Goal: Task Accomplishment & Management: Complete application form

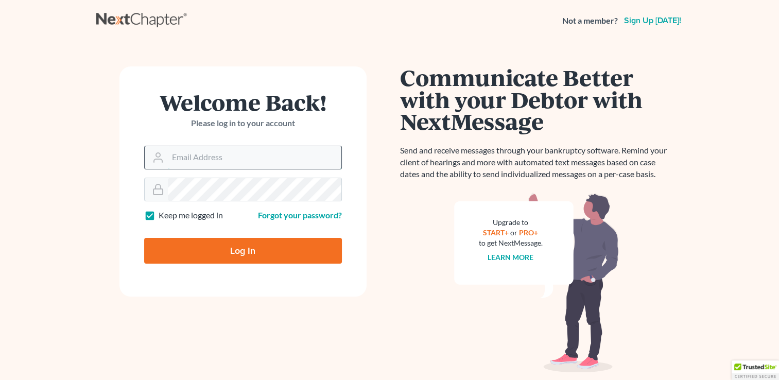
click at [185, 160] on input "Email Address" at bounding box center [255, 157] width 174 height 23
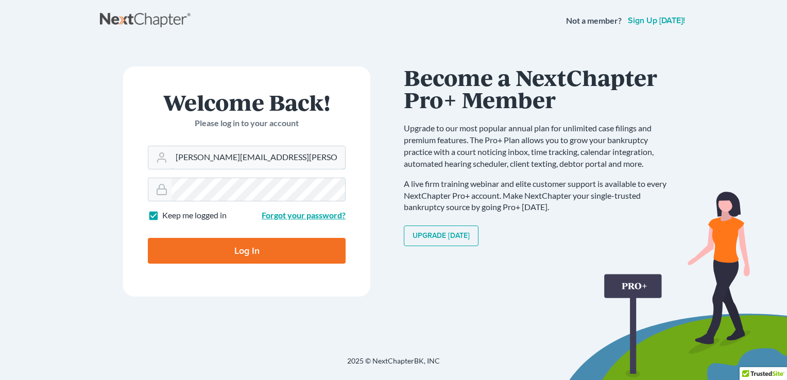
type input "[PERSON_NAME][EMAIL_ADDRESS][PERSON_NAME][DOMAIN_NAME]"
click at [284, 215] on link "Forgot your password?" at bounding box center [304, 215] width 84 height 10
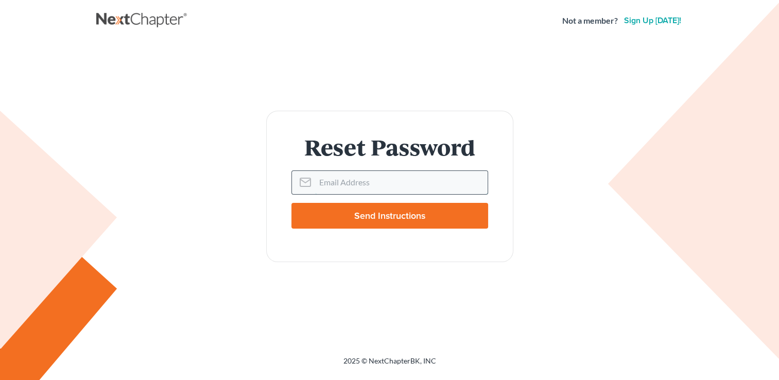
click at [322, 190] on input "Email Address" at bounding box center [401, 182] width 173 height 23
type input "[PERSON_NAME][EMAIL_ADDRESS][PERSON_NAME][DOMAIN_NAME]"
click at [373, 222] on input "Send Instructions" at bounding box center [389, 216] width 197 height 26
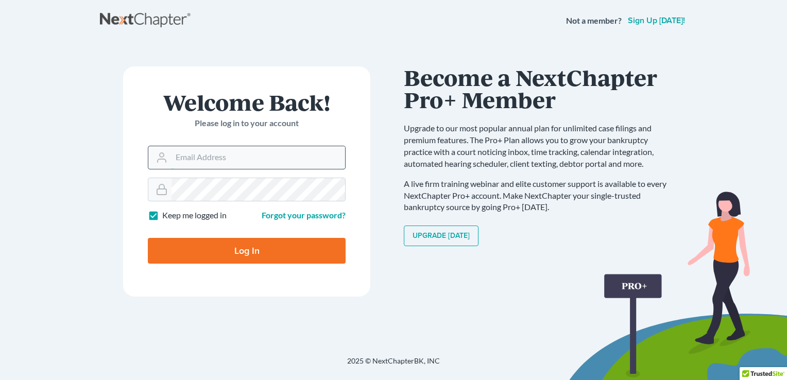
click at [227, 162] on input "Email Address" at bounding box center [258, 157] width 174 height 23
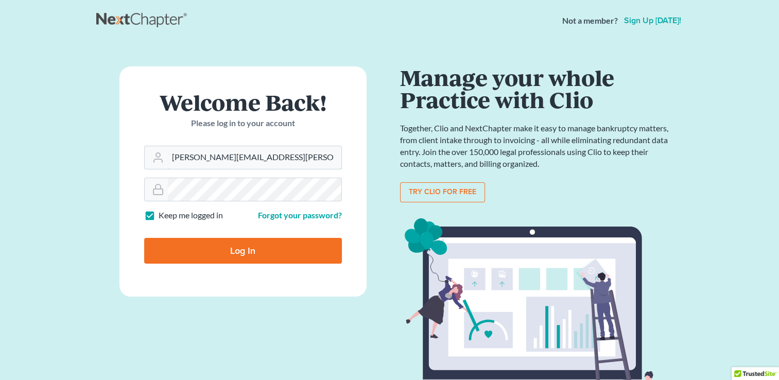
type input "[PERSON_NAME][EMAIL_ADDRESS][PERSON_NAME][DOMAIN_NAME]"
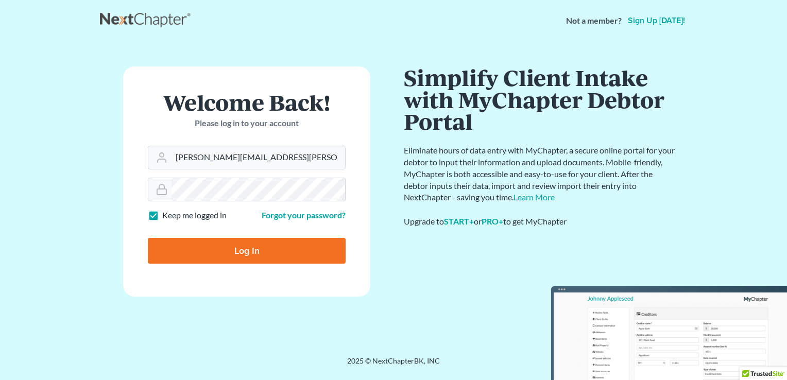
click at [267, 250] on input "Log In" at bounding box center [247, 251] width 198 height 26
type input "Thinking..."
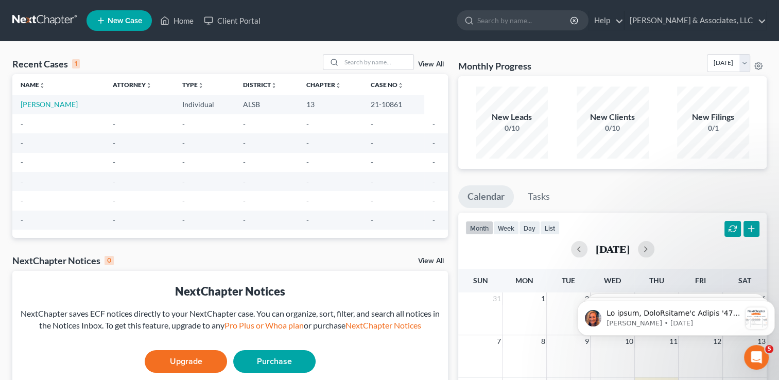
click at [135, 24] on span "New Case" at bounding box center [125, 21] width 35 height 8
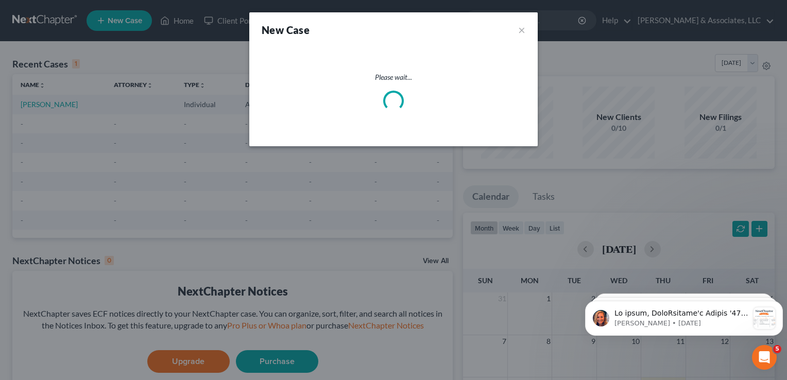
select select "2"
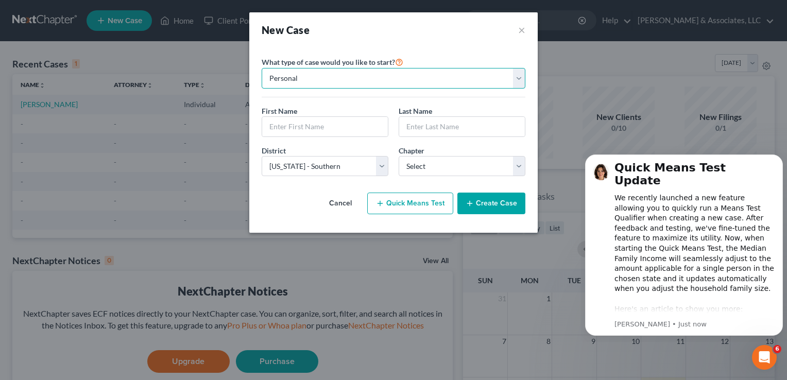
click at [350, 79] on select "Personal Business" at bounding box center [394, 78] width 264 height 21
click at [262, 68] on select "Personal Business" at bounding box center [394, 78] width 264 height 21
click at [329, 125] on input "text" at bounding box center [325, 127] width 126 height 20
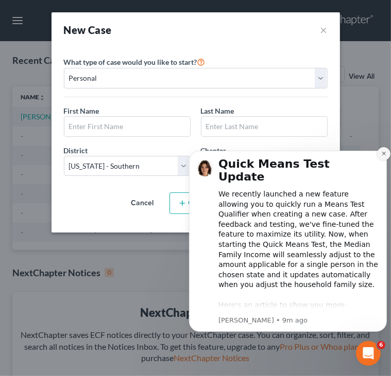
click at [381, 151] on icon "Dismiss notification" at bounding box center [384, 153] width 6 height 6
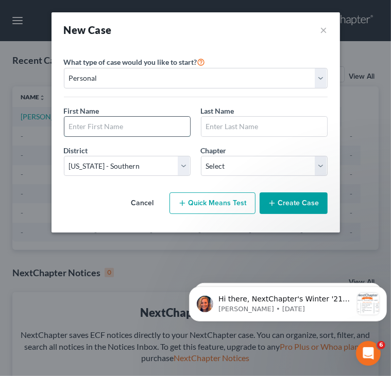
click at [152, 125] on input "text" at bounding box center [127, 127] width 126 height 20
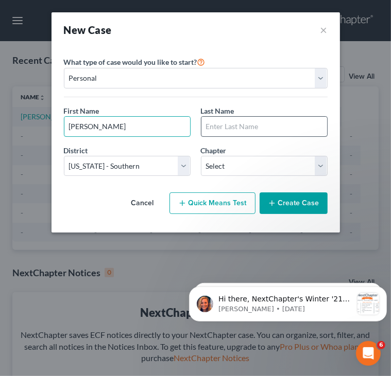
type input "Gerald"
click at [220, 124] on input "text" at bounding box center [264, 127] width 126 height 20
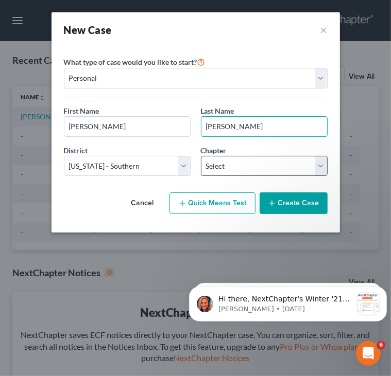
type input "Cunningham"
click at [317, 170] on select "Select 7 11 12 13" at bounding box center [264, 166] width 127 height 21
select select "3"
click at [201, 156] on select "Select 7 11 12 13" at bounding box center [264, 166] width 127 height 21
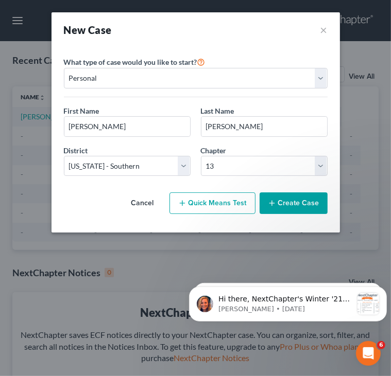
click at [293, 203] on button "Create Case" at bounding box center [294, 204] width 68 height 22
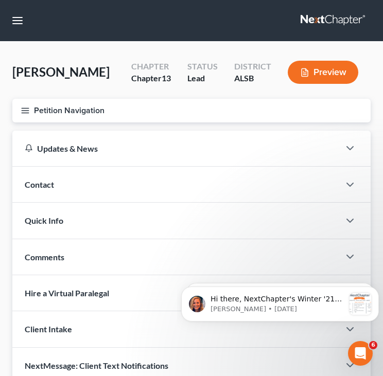
click at [29, 115] on icon "button" at bounding box center [25, 110] width 9 height 9
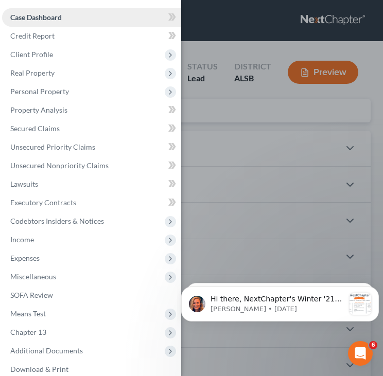
click at [39, 18] on span "Case Dashboard" at bounding box center [35, 17] width 51 height 9
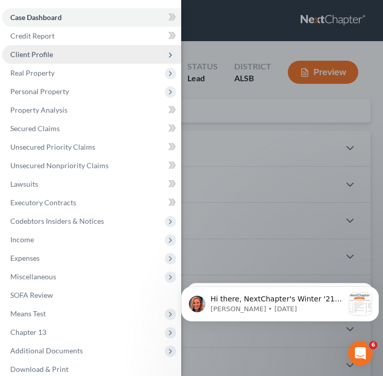
click at [37, 55] on span "Client Profile" at bounding box center [31, 54] width 43 height 9
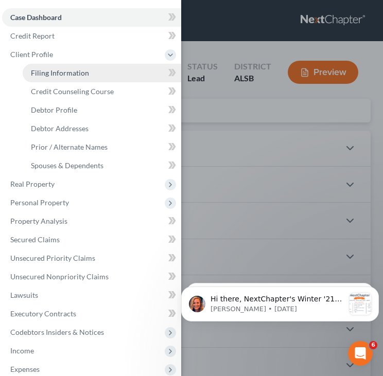
click at [63, 70] on span "Filing Information" at bounding box center [60, 72] width 58 height 9
select select "1"
select select "0"
select select "3"
select select "2"
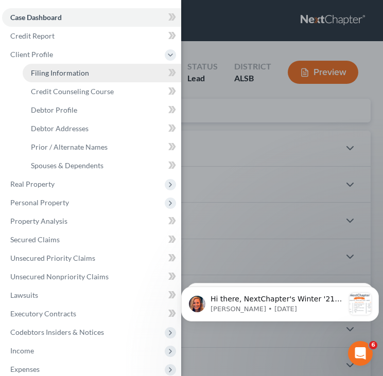
select select "0"
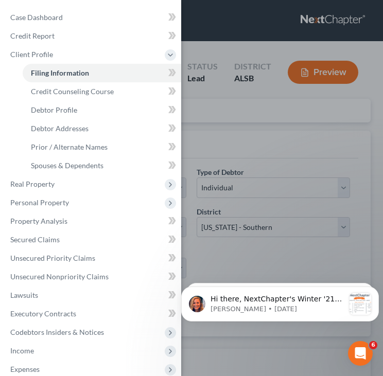
click at [219, 150] on div "Case Dashboard Payments Invoices Payments Payments Credit Report Client Profile" at bounding box center [191, 188] width 383 height 376
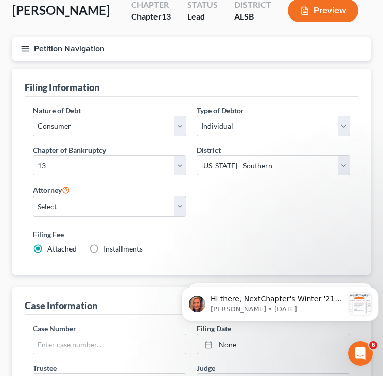
scroll to position [61, 0]
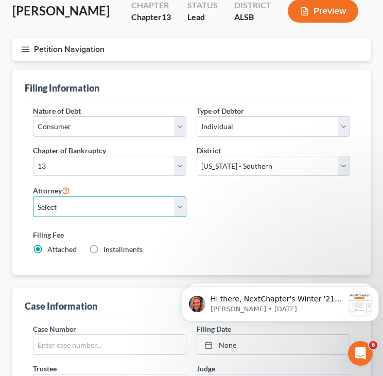
click at [180, 217] on select "Select" at bounding box center [109, 207] width 153 height 21
click at [33, 217] on select "Select" at bounding box center [109, 207] width 153 height 21
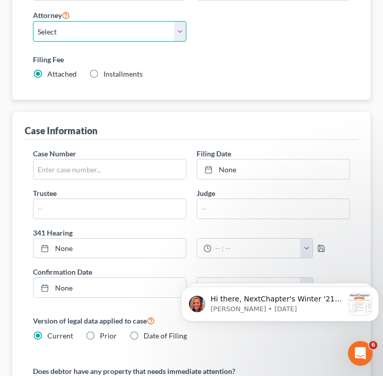
scroll to position [239, 0]
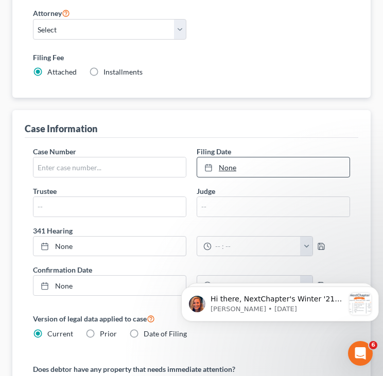
type input "9/18/2025"
click at [225, 177] on link "9/18/2025" at bounding box center [273, 168] width 152 height 20
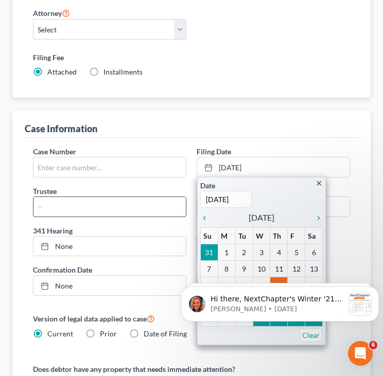
click at [81, 217] on input "text" at bounding box center [109, 207] width 152 height 20
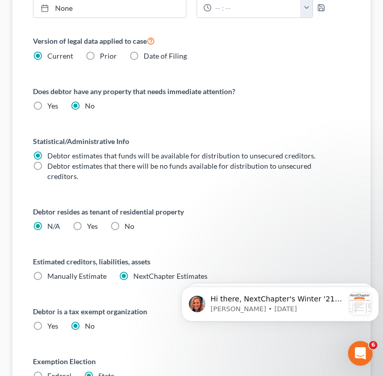
scroll to position [516, 0]
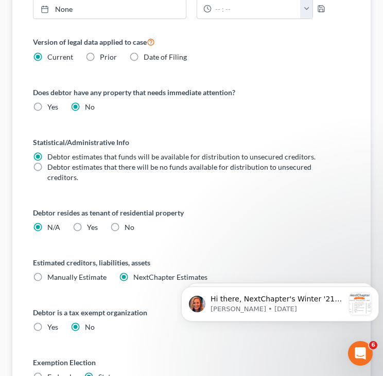
click at [87, 233] on label "Yes Yes" at bounding box center [92, 227] width 11 height 10
click at [91, 229] on input "Yes Yes" at bounding box center [94, 225] width 7 height 7
radio input "true"
radio input "false"
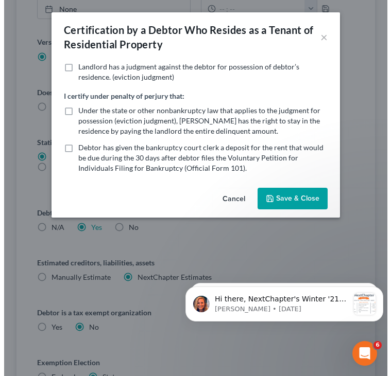
scroll to position [491, 0]
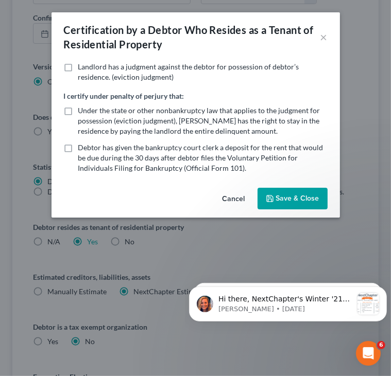
click at [228, 197] on button "Cancel" at bounding box center [233, 199] width 39 height 21
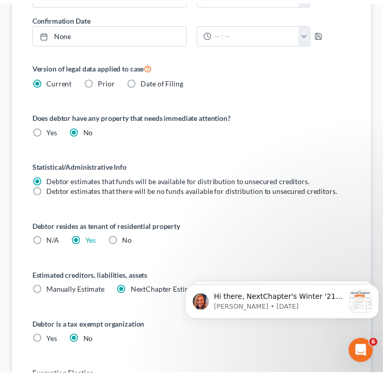
scroll to position [516, 0]
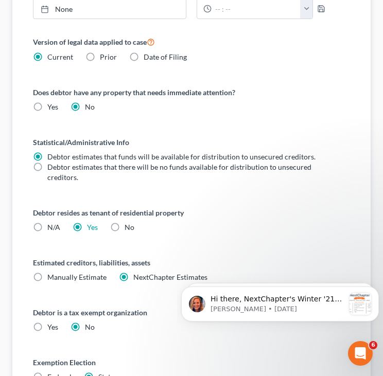
click at [125, 233] on label "No" at bounding box center [130, 227] width 10 height 10
click at [129, 229] on input "No" at bounding box center [132, 225] width 7 height 7
radio input "true"
radio input "false"
click at [47, 112] on label "Yes Yes" at bounding box center [52, 107] width 11 height 10
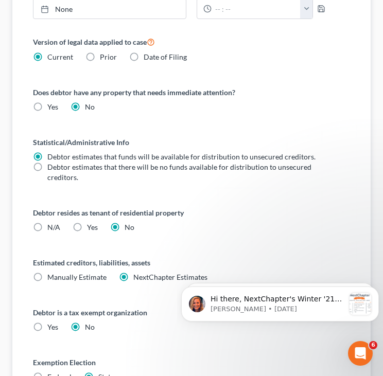
click at [51, 109] on input "Yes Yes" at bounding box center [54, 105] width 7 height 7
radio input "true"
radio input "false"
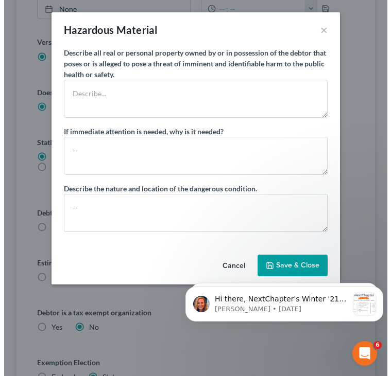
scroll to position [491, 0]
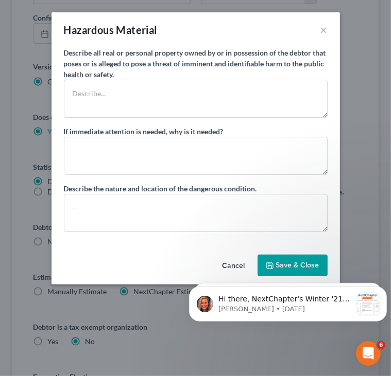
click at [229, 264] on button "Cancel" at bounding box center [233, 266] width 39 height 21
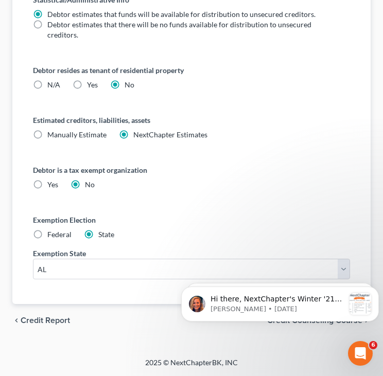
scroll to position [671, 0]
click at [374, 291] on icon "Dismiss notification" at bounding box center [376, 290] width 6 height 6
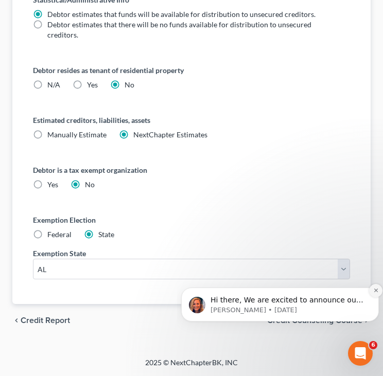
click at [374, 291] on icon "Dismiss notification" at bounding box center [376, 291] width 6 height 6
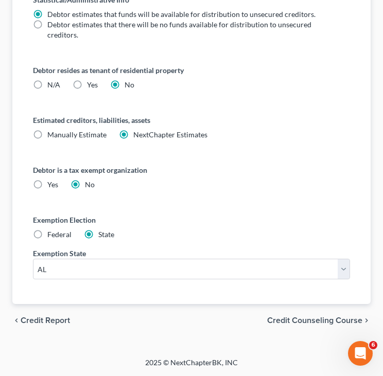
click at [348, 321] on span "Credit Counseling Course" at bounding box center [314, 321] width 95 height 8
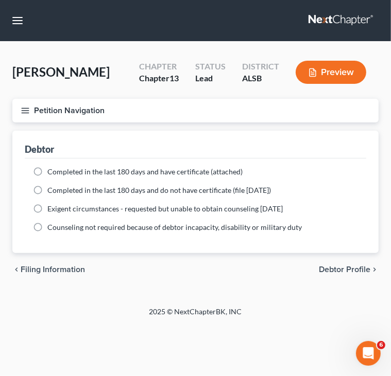
click at [47, 167] on label "Completed in the last 180 days and have certificate (attached)" at bounding box center [144, 172] width 195 height 10
click at [51, 167] on input "Completed in the last 180 days and have certificate (attached)" at bounding box center [54, 170] width 7 height 7
radio input "true"
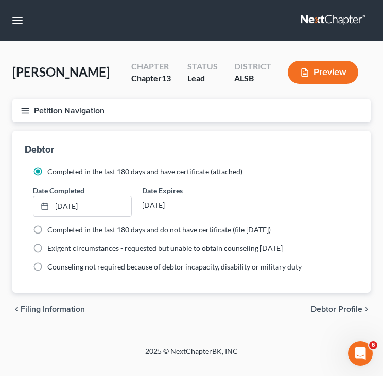
click at [89, 204] on ng-include "Completed in the last 180 days and have certificate (attached) Date Completed 9…" at bounding box center [191, 220] width 317 height 106
click at [65, 216] on link "9/18/2025" at bounding box center [82, 207] width 98 height 20
click at [78, 216] on link "9/1/2025" at bounding box center [82, 207] width 98 height 20
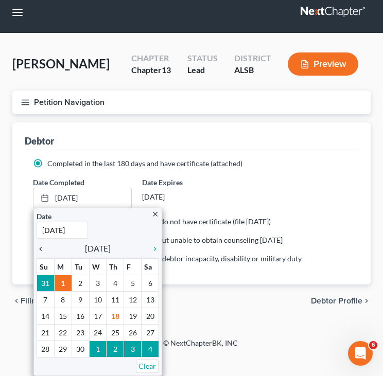
click at [41, 253] on icon "chevron_left" at bounding box center [43, 249] width 13 height 8
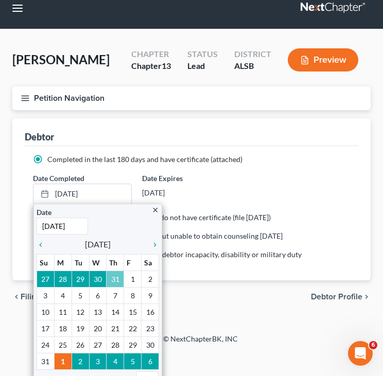
type input "7/31/2025"
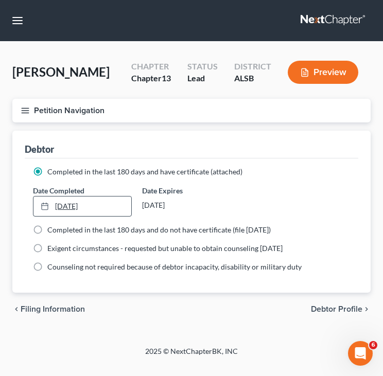
click at [81, 216] on link "7/31/2025" at bounding box center [82, 207] width 98 height 20
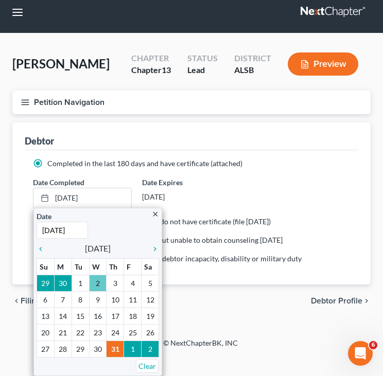
scroll to position [31, 0]
click at [152, 252] on icon "chevron_right" at bounding box center [152, 249] width 13 height 8
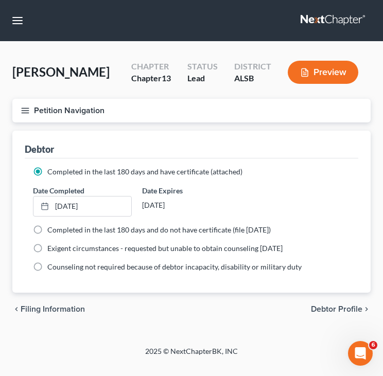
scroll to position [12, 0]
click at [331, 314] on span "Debtor Profile" at bounding box center [336, 309] width 51 height 8
select select "0"
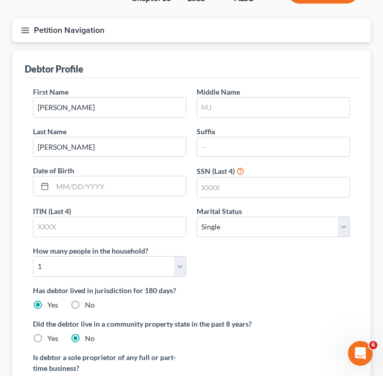
scroll to position [83, 0]
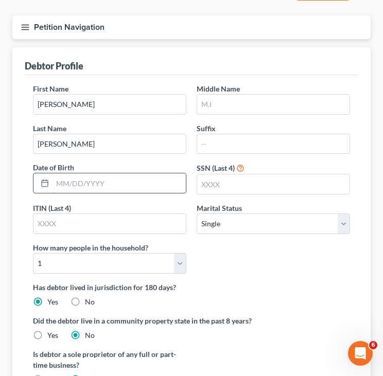
click at [165, 193] on input "text" at bounding box center [119, 184] width 133 height 20
click at [61, 193] on input "text" at bounding box center [119, 184] width 133 height 20
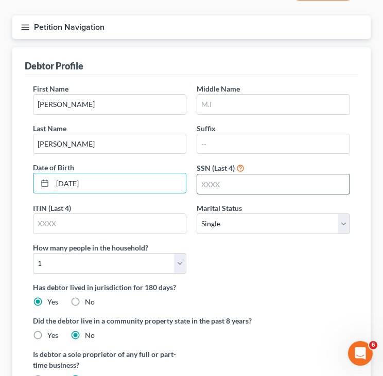
type input "09/24/1959"
click at [214, 194] on input "text" at bounding box center [273, 185] width 152 height 20
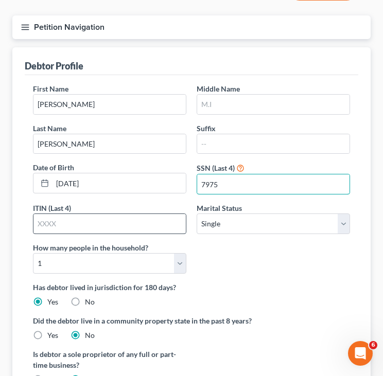
type input "7975"
click at [148, 234] on input "text" at bounding box center [109, 224] width 152 height 20
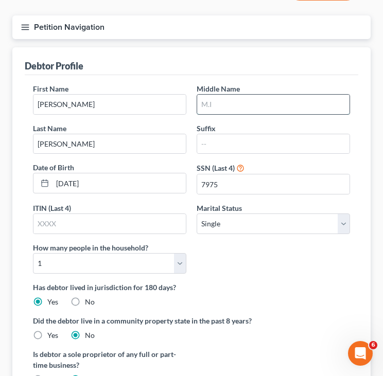
click at [211, 114] on input "text" at bounding box center [273, 105] width 152 height 20
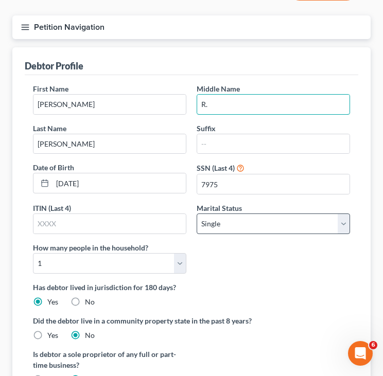
type input "R."
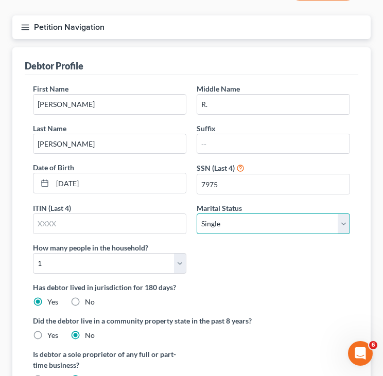
click at [343, 234] on select "Select Single Married Separated Divorced Widowed" at bounding box center [273, 224] width 153 height 21
select select "1"
click at [197, 234] on select "Select Single Married Separated Divorced Widowed" at bounding box center [273, 224] width 153 height 21
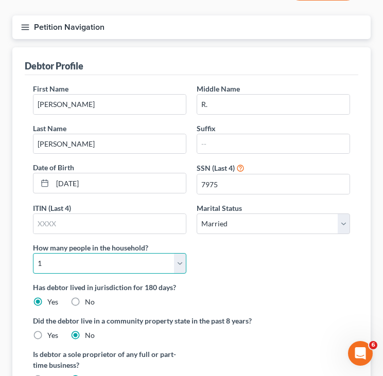
click at [181, 274] on select "Select 1 2 3 4 5 6 7 8 9 10 11 12 13 14 15 16 17 18 19 20" at bounding box center [109, 263] width 153 height 21
select select "2"
click at [33, 274] on select "Select 1 2 3 4 5 6 7 8 9 10 11 12 13 14 15 16 17 18 19 20" at bounding box center [109, 263] width 153 height 21
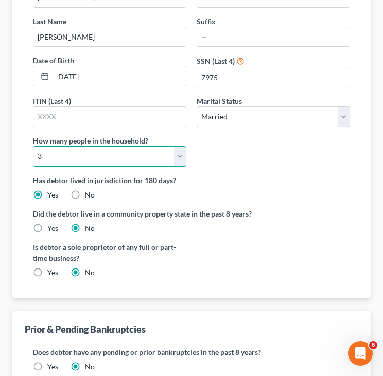
scroll to position [191, 0]
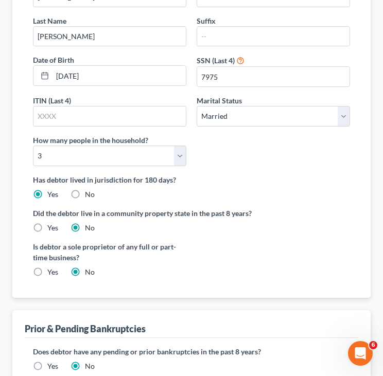
click at [47, 278] on label "Yes" at bounding box center [52, 272] width 11 height 10
click at [51, 274] on input "Yes" at bounding box center [54, 270] width 7 height 7
radio input "true"
radio input "false"
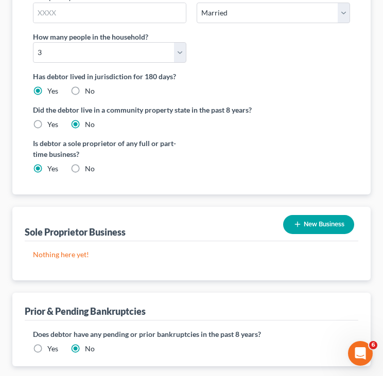
scroll to position [302, 0]
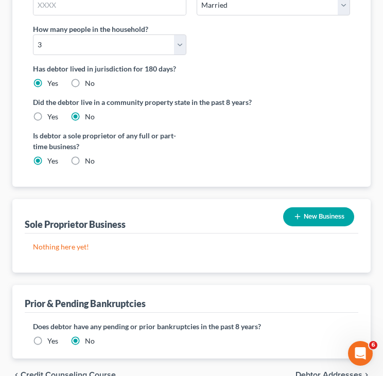
click at [310, 227] on button "New Business" at bounding box center [318, 217] width 71 height 19
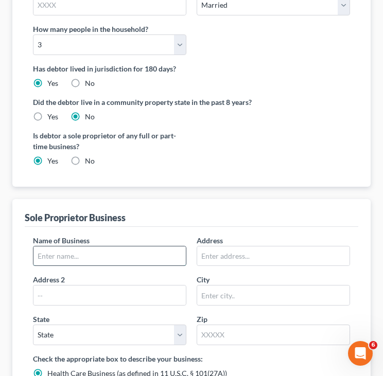
click at [85, 266] on input "text" at bounding box center [109, 257] width 152 height 20
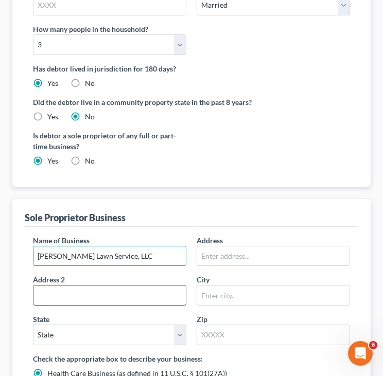
type input "Cunningham Lawn Service, LLC"
click at [92, 305] on input "text" at bounding box center [109, 296] width 152 height 20
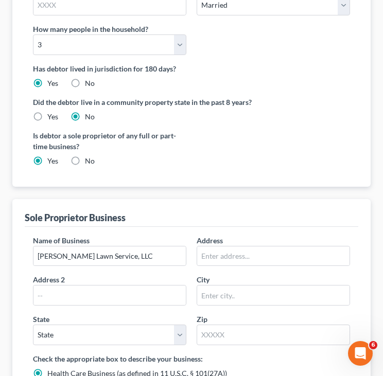
click at [290, 89] on div "Has debtor lived in jurisdiction for 180 days? Yes No Debtor must reside in jur…" at bounding box center [191, 75] width 317 height 25
click at [43, 305] on input "text" at bounding box center [109, 296] width 152 height 20
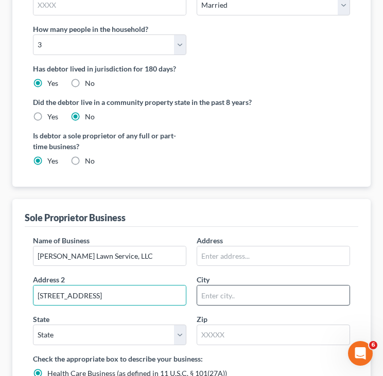
type input "3227 West Main Street"
click at [208, 305] on input "text" at bounding box center [273, 296] width 152 height 20
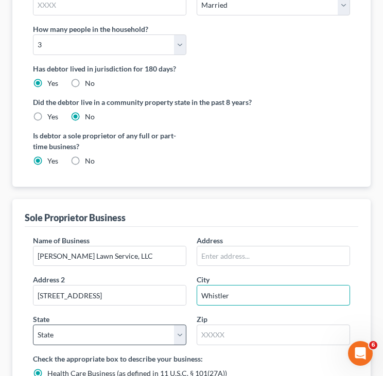
type input "Whistler"
click at [139, 346] on select "State AL AK AR AZ CA CO CT DE DC FL GA GU HI ID IL IN IA KS KY LA ME MD MA MI M…" at bounding box center [109, 335] width 153 height 21
select select "0"
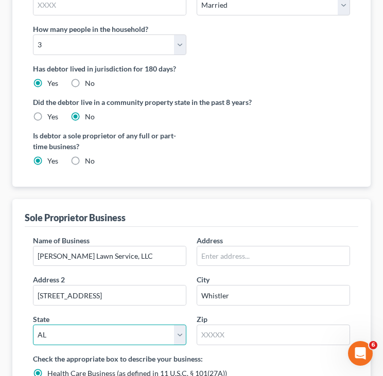
click at [33, 346] on select "State AL AK AR AZ CA CO CT DE DC FL GA GU HI ID IL IN IA KS KY LA ME MD MA MI M…" at bounding box center [109, 335] width 153 height 21
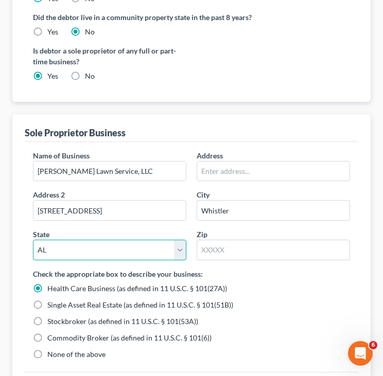
scroll to position [388, 0]
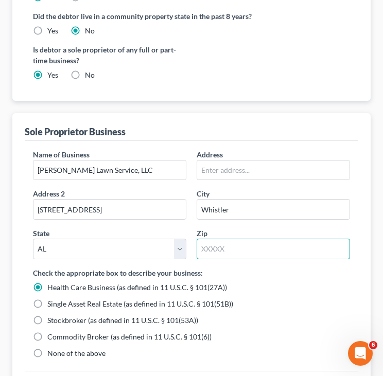
click at [213, 260] on input "text" at bounding box center [273, 249] width 153 height 21
click at [301, 301] on div "Check the appropriate box to describe your business: Health Care Business (as d…" at bounding box center [191, 313] width 317 height 91
click at [213, 260] on input "text" at bounding box center [273, 249] width 153 height 21
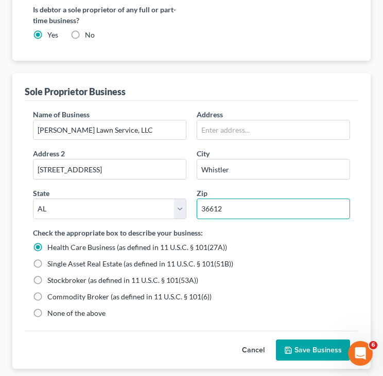
scroll to position [429, 0]
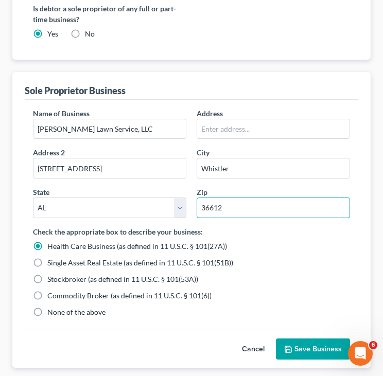
type input "36612"
click at [47, 318] on label "None of the above" at bounding box center [76, 312] width 58 height 10
click at [51, 314] on input "None of the above" at bounding box center [54, 310] width 7 height 7
radio input "true"
radio input "false"
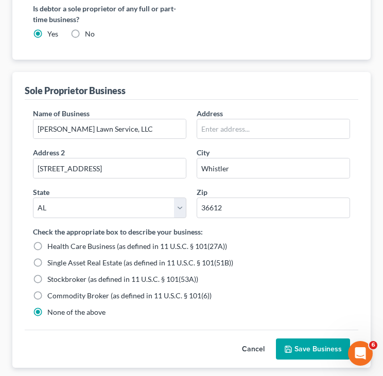
type input "Mobile"
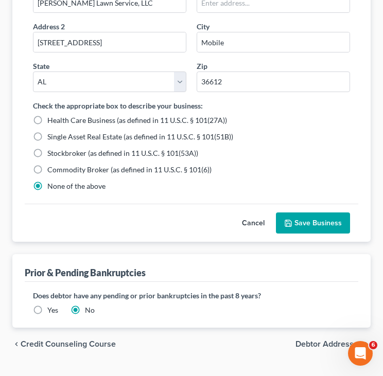
scroll to position [557, 0]
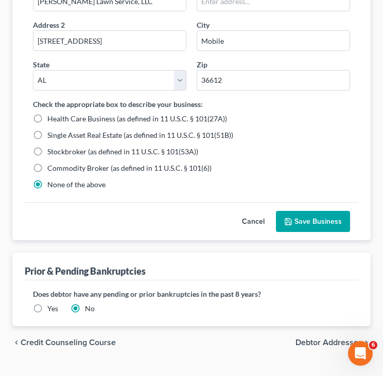
click at [307, 233] on button "Save Business" at bounding box center [313, 222] width 74 height 22
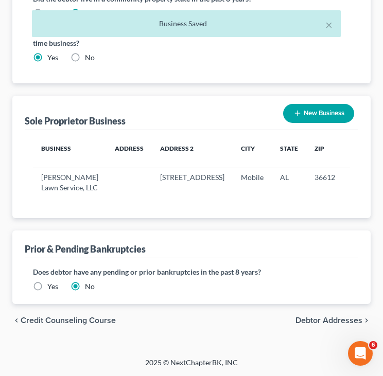
scroll to position [457, 0]
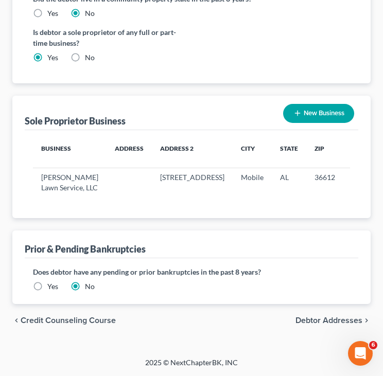
click at [328, 322] on span "Debtor Addresses" at bounding box center [329, 321] width 67 height 8
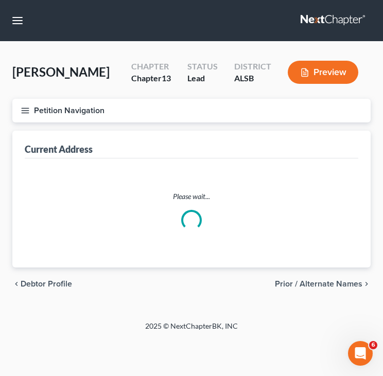
select select "0"
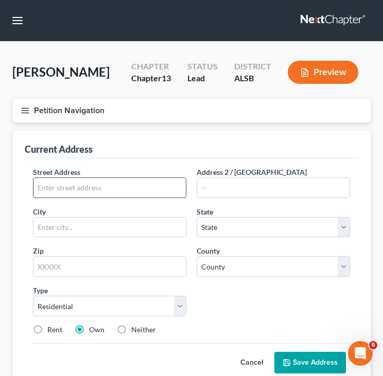
click at [61, 198] on input "text" at bounding box center [109, 188] width 152 height 20
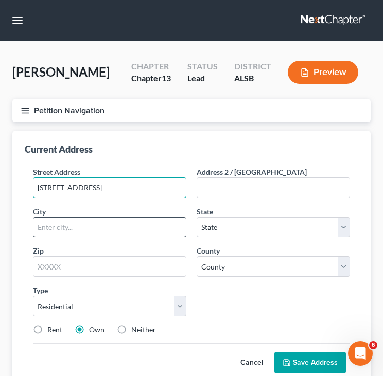
type input "959 Creekstone Drive"
click at [60, 237] on input "text" at bounding box center [109, 228] width 152 height 20
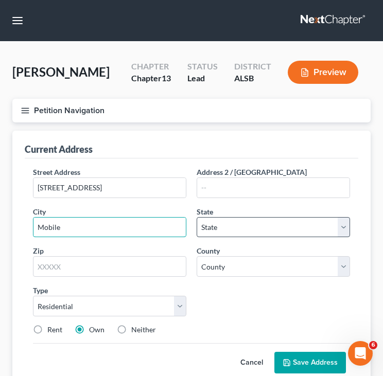
type input "Mobile"
click at [228, 238] on select "State AL AK AR AZ CA CO CT DE DC FL GA GU HI ID IL IN IA KS KY LA ME MD MA MI M…" at bounding box center [273, 227] width 153 height 21
select select "0"
click at [197, 238] on select "State AL AK AR AZ CA CO CT DE DC FL GA GU HI ID IL IN IA KS KY LA ME MD MA MI M…" at bounding box center [273, 227] width 153 height 21
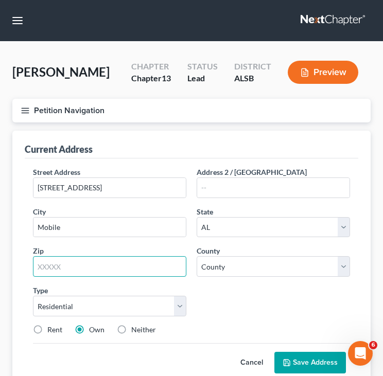
click at [68, 277] on input "text" at bounding box center [109, 266] width 153 height 21
type input "36608"
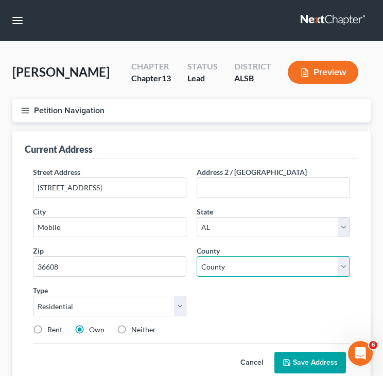
click at [241, 277] on select "County Autauga County Baldwin County Barbour County Bibb County Blount County B…" at bounding box center [273, 266] width 153 height 21
select select "48"
click at [197, 277] on select "County Autauga County Baldwin County Barbour County Bibb County Blount County B…" at bounding box center [273, 266] width 153 height 21
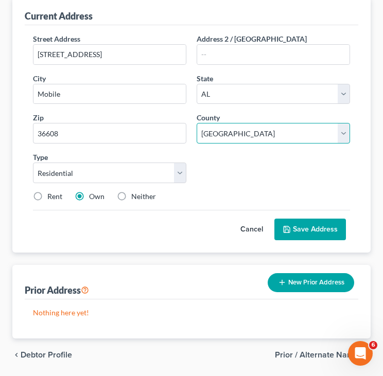
scroll to position [134, 0]
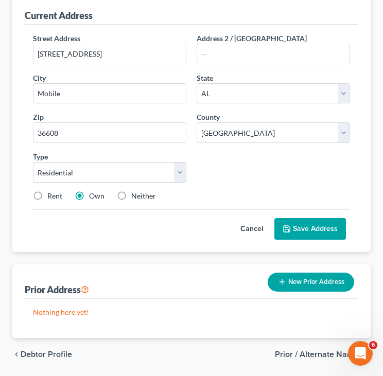
click at [287, 228] on polyline at bounding box center [286, 227] width 3 height 2
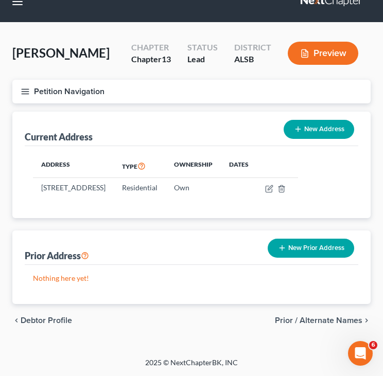
click at [325, 321] on span "Prior / Alternate Names" at bounding box center [319, 321] width 88 height 8
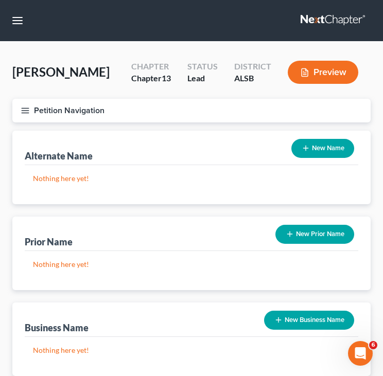
click at [318, 158] on button "New Name" at bounding box center [322, 148] width 63 height 19
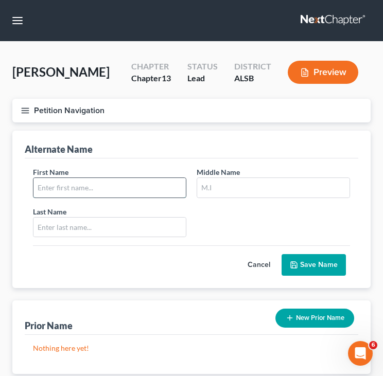
click at [111, 198] on input "text" at bounding box center [109, 188] width 152 height 20
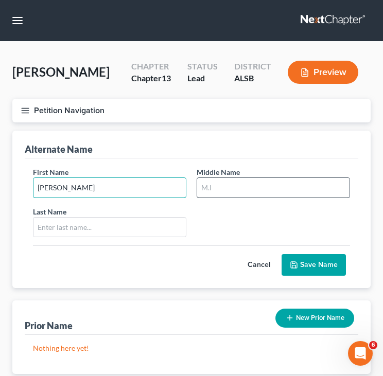
type input "Gerald"
click at [269, 198] on input "text" at bounding box center [273, 188] width 152 height 20
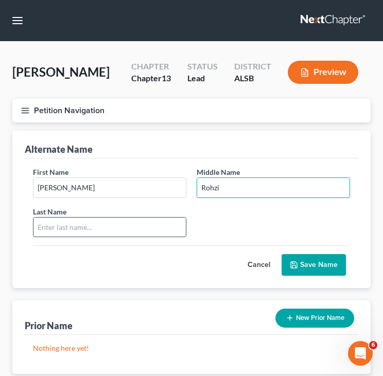
type input "Rohzi"
click at [110, 237] on input "text" at bounding box center [109, 228] width 152 height 20
type input "Cunningham"
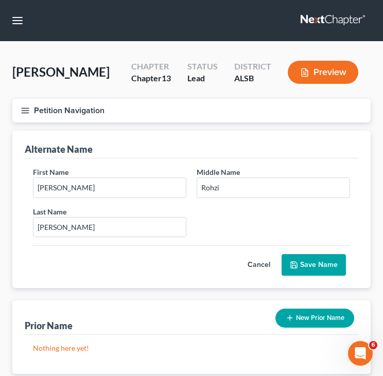
click at [325, 276] on button "Save Name" at bounding box center [314, 265] width 64 height 22
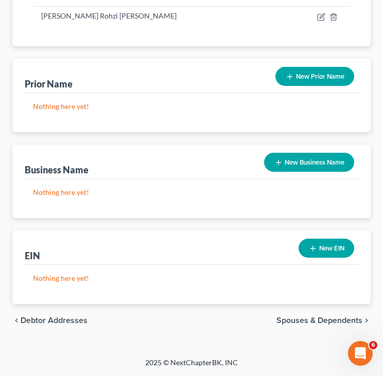
scroll to position [212, 0]
click at [316, 319] on span "Spouses & Dependents" at bounding box center [320, 321] width 86 height 8
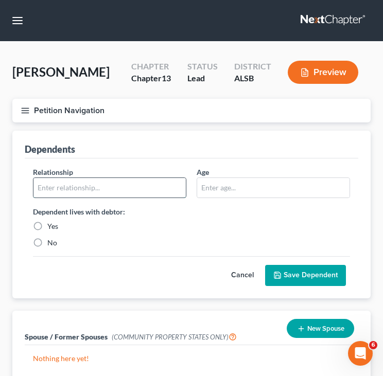
click at [73, 198] on input "text" at bounding box center [109, 188] width 152 height 20
type input "Daughter"
click at [47, 232] on label "Yes" at bounding box center [52, 226] width 11 height 10
click at [51, 228] on input "Yes" at bounding box center [54, 224] width 7 height 7
radio input "true"
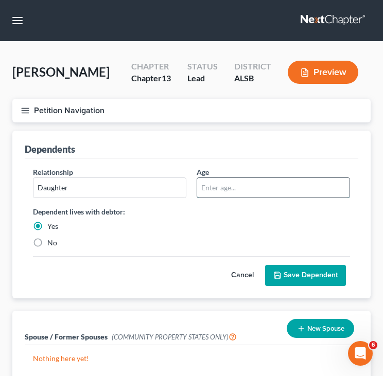
click at [226, 198] on input "text" at bounding box center [273, 188] width 152 height 20
type input "18"
click at [288, 287] on button "Save Dependent" at bounding box center [305, 276] width 81 height 22
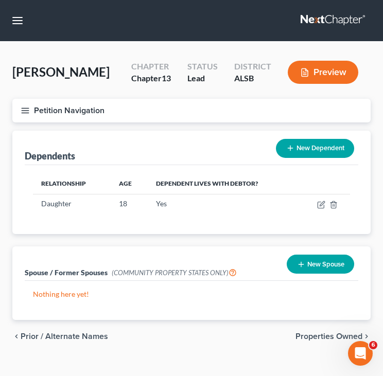
click at [308, 274] on button "New Spouse" at bounding box center [320, 264] width 67 height 19
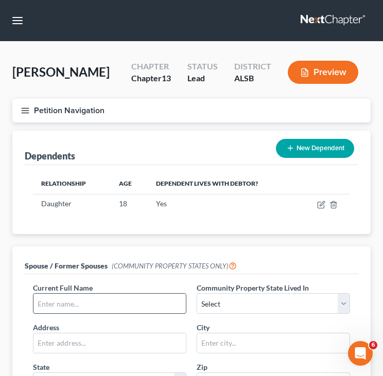
click at [127, 314] on input "text" at bounding box center [109, 304] width 152 height 20
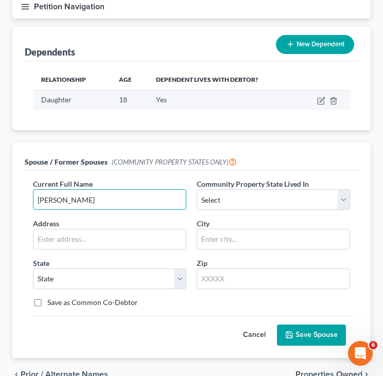
scroll to position [105, 0]
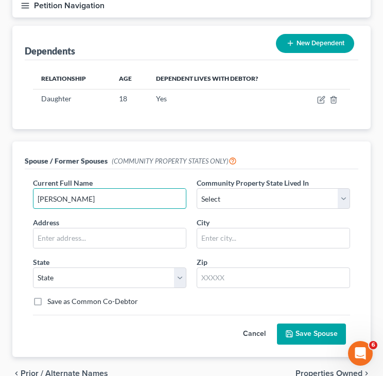
drag, startPoint x: 117, startPoint y: 222, endPoint x: 16, endPoint y: 216, distance: 101.6
click at [16, 216] on div "Spouse / Former Spouses (COMMUNITY PROPERTY STATES ONLY) Current Full Name * Ka…" at bounding box center [191, 250] width 358 height 216
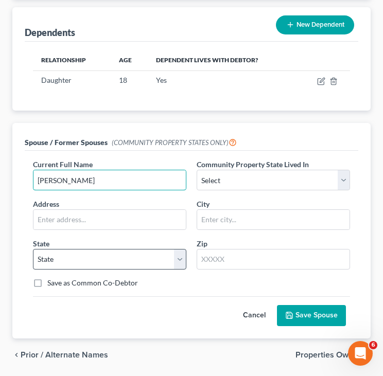
scroll to position [123, 0]
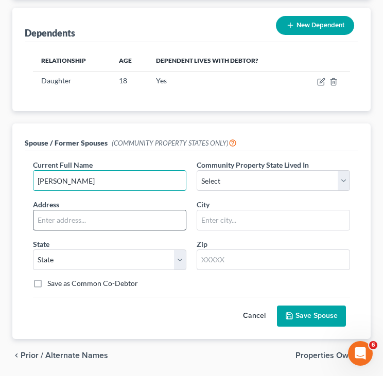
type input "Katrice B. Cunningham"
click at [90, 230] on input "text" at bounding box center [109, 221] width 152 height 20
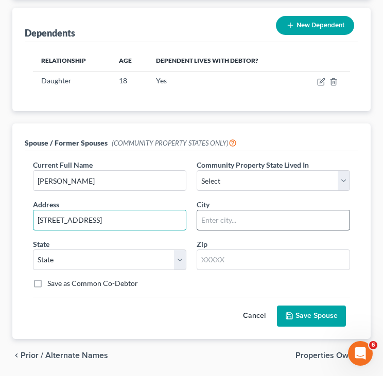
type input "959 Creekstone Drive"
click at [211, 230] on input "text" at bounding box center [273, 221] width 152 height 20
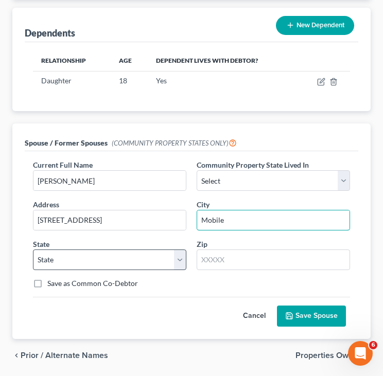
type input "Mobile"
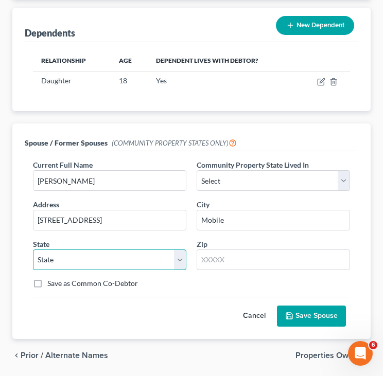
click at [153, 270] on select "State AL AK AR AZ CA CO CT DE DC FL GA GU HI ID IL IN IA KS KY LA ME MD MA MI M…" at bounding box center [109, 260] width 153 height 21
select select "0"
click at [33, 270] on select "State AL AK AR AZ CA CO CT DE DC FL GA GU HI ID IL IN IA KS KY LA ME MD MA MI M…" at bounding box center [109, 260] width 153 height 21
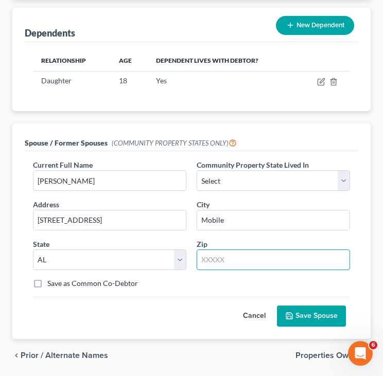
click at [214, 270] on input "text" at bounding box center [273, 260] width 153 height 21
type input "36608"
click at [194, 289] on div "Save as Common Co-Debtor" at bounding box center [191, 284] width 317 height 10
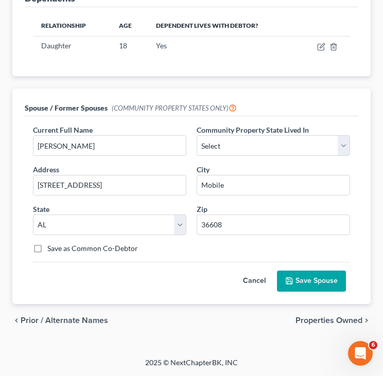
click at [307, 278] on button "Save Spouse" at bounding box center [311, 282] width 69 height 22
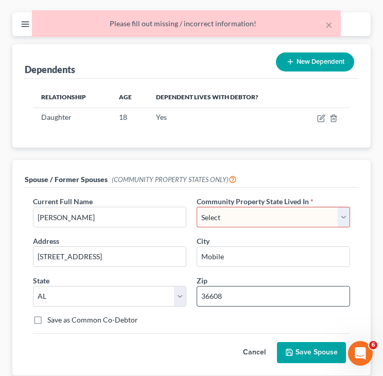
scroll to position [86, 0]
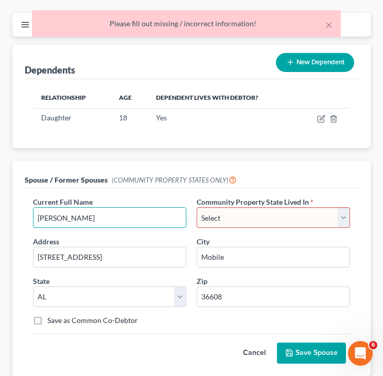
drag, startPoint x: 117, startPoint y: 242, endPoint x: -26, endPoint y: 239, distance: 143.7
click at [0, 239] on html "Home New Case Client Portal Williams & Associates, LLC ron@williams-llc.com My …" at bounding box center [191, 181] width 383 height 535
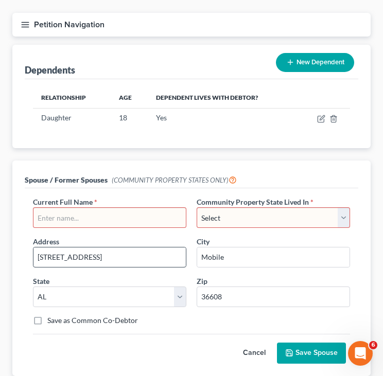
scroll to position [132, 0]
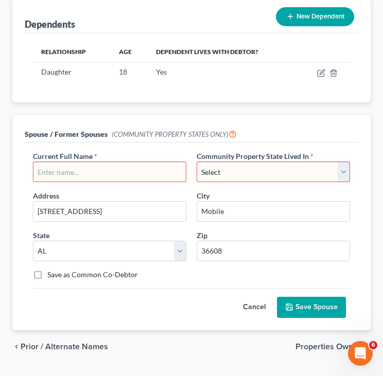
click at [247, 318] on button "Cancel" at bounding box center [254, 308] width 45 height 21
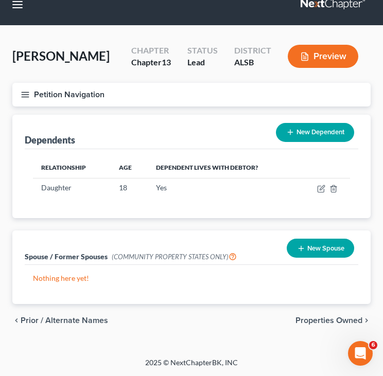
click at [317, 323] on span "Properties Owned" at bounding box center [329, 321] width 67 height 8
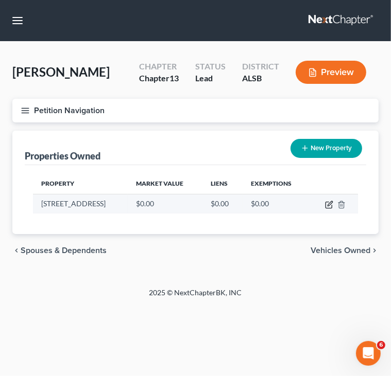
click at [327, 206] on icon "button" at bounding box center [329, 205] width 8 height 8
select select "0"
select select "48"
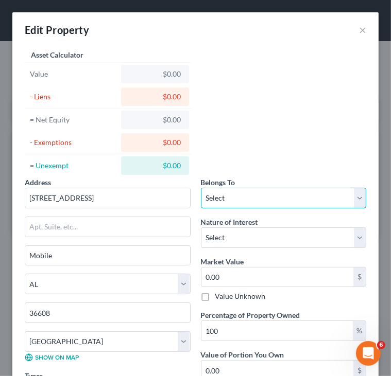
click at [228, 192] on select "Select Debtor 1 Only Debtor 2 Only Debtor 1 And Debtor 2 Only At Least One Of T…" at bounding box center [284, 198] width 166 height 21
select select "3"
click at [201, 188] on select "Select Debtor 1 Only Debtor 2 Only Debtor 1 And Debtor 2 Only At Least One Of T…" at bounding box center [284, 198] width 166 height 21
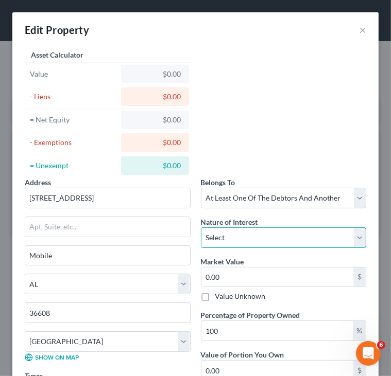
click at [228, 236] on select "Select Fee Simple Joint Tenant Life Estate Equitable Interest Future Interest T…" at bounding box center [284, 238] width 166 height 21
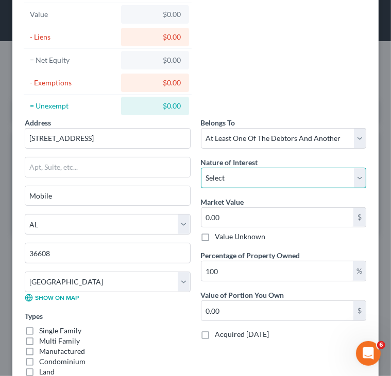
click at [224, 180] on select "Select Fee Simple Joint Tenant Life Estate Equitable Interest Future Interest T…" at bounding box center [284, 178] width 166 height 21
select select "1"
click at [201, 168] on select "Select Fee Simple Joint Tenant Life Estate Equitable Interest Future Interest T…" at bounding box center [284, 178] width 166 height 21
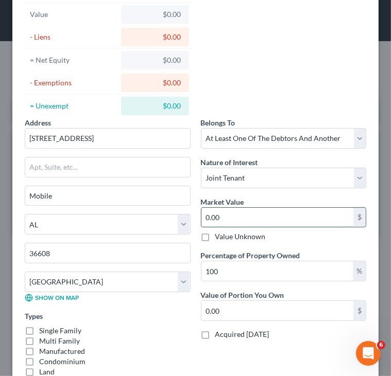
click at [224, 214] on input "0.00" at bounding box center [277, 218] width 152 height 20
type input "4"
type input "4.00"
type input "46"
type input "46.00"
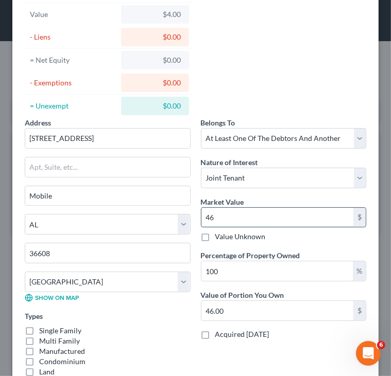
type input "465"
type input "465.00"
type input "4659"
type input "4,659.00"
type input "46590"
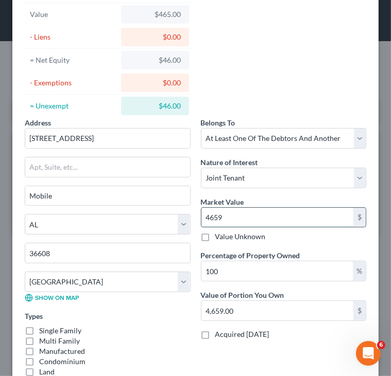
type input "46,590.00"
type input "46,5900"
type input "465,900.00"
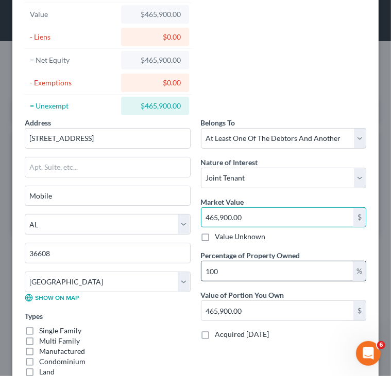
type input "465,900.00"
drag, startPoint x: 263, startPoint y: 265, endPoint x: 142, endPoint y: 268, distance: 121.0
click at [142, 268] on div "Address * 959 Creekstone Drive Mobile State AL AK AR AZ CA CO CT DE DC FL GA GU…" at bounding box center [196, 276] width 352 height 318
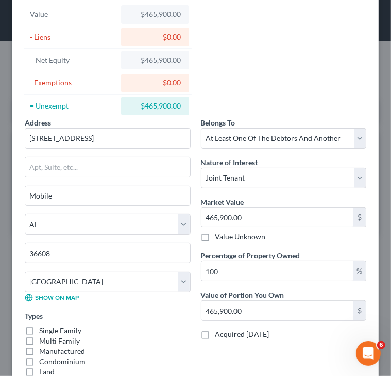
click at [152, 314] on div "Types Single Family Multi Family Manufactured Condominium Land Timeshare Invest…" at bounding box center [108, 359] width 166 height 97
click at [252, 271] on input "100" at bounding box center [277, 272] width 152 height 20
type input "10"
type input "46,590.00"
type input "1"
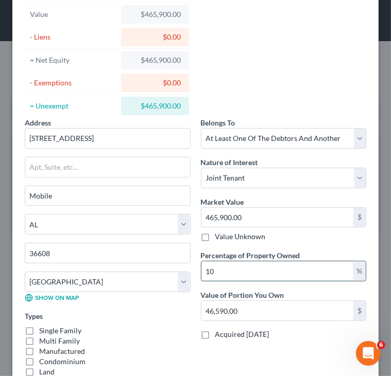
type input "4,659.00"
type input "5"
type input "23,295.00"
type input "50"
type input "232,950.00"
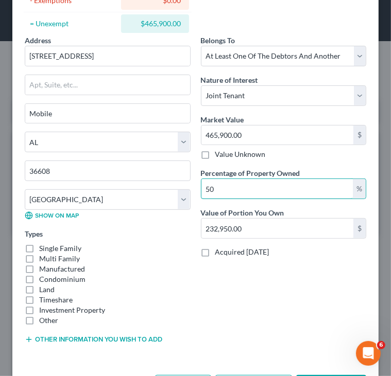
scroll to position [143, 0]
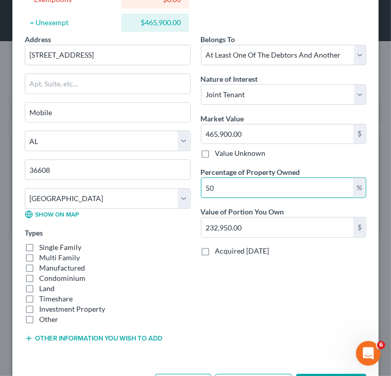
type input "50"
click at [39, 247] on label "Single Family" at bounding box center [60, 248] width 42 height 10
click at [43, 247] on input "Single Family" at bounding box center [46, 246] width 7 height 7
checkbox input "true"
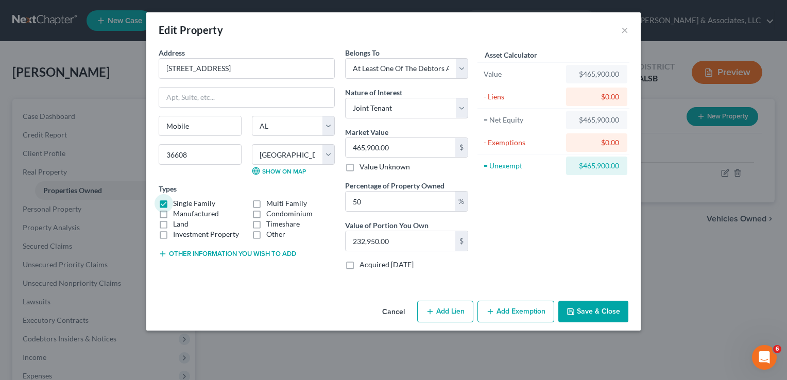
scroll to position [0, 0]
click at [503, 311] on button "Add Exemption" at bounding box center [515, 312] width 77 height 22
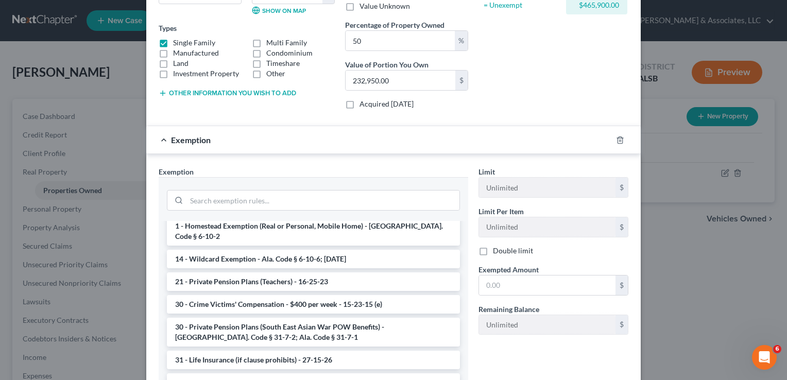
scroll to position [51, 0]
click at [303, 223] on li "1 - Homestead Exemption (Real or Personal, Mobile Home) - Ala. Code § 6-10-2" at bounding box center [313, 229] width 293 height 29
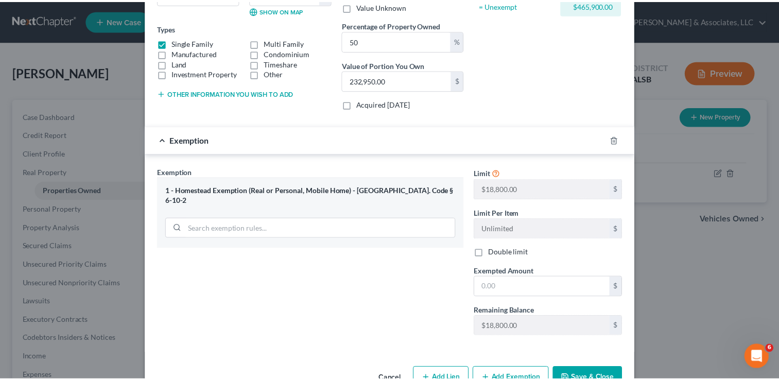
scroll to position [188, 0]
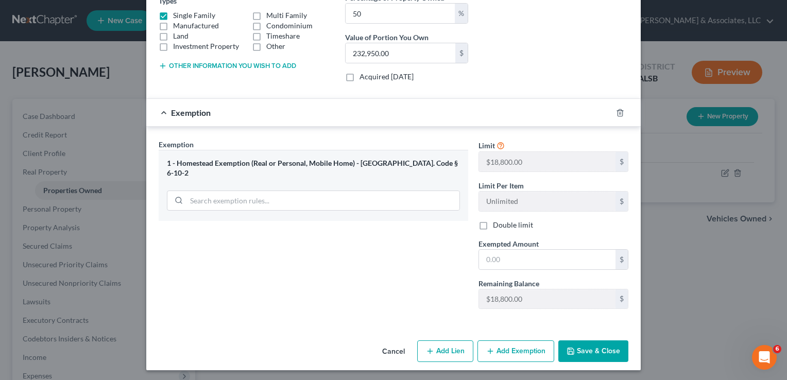
click at [580, 354] on button "Save & Close" at bounding box center [593, 351] width 70 height 22
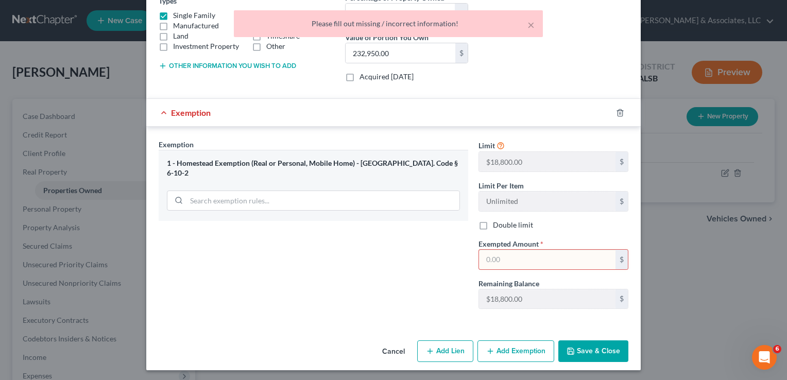
click at [501, 262] on input "text" at bounding box center [547, 260] width 136 height 20
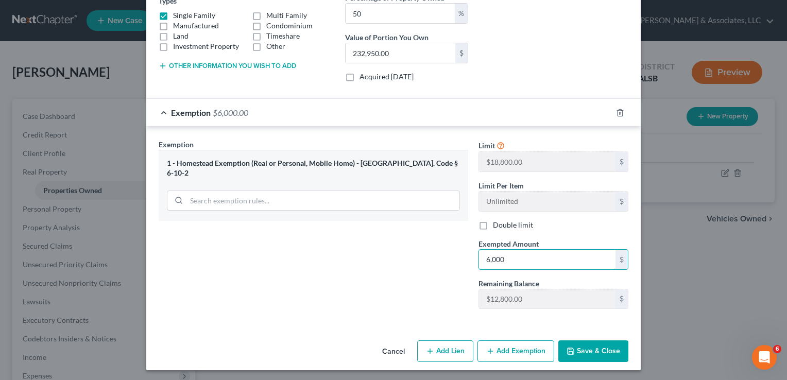
type input "6,000"
click at [596, 348] on button "Save & Close" at bounding box center [593, 351] width 70 height 22
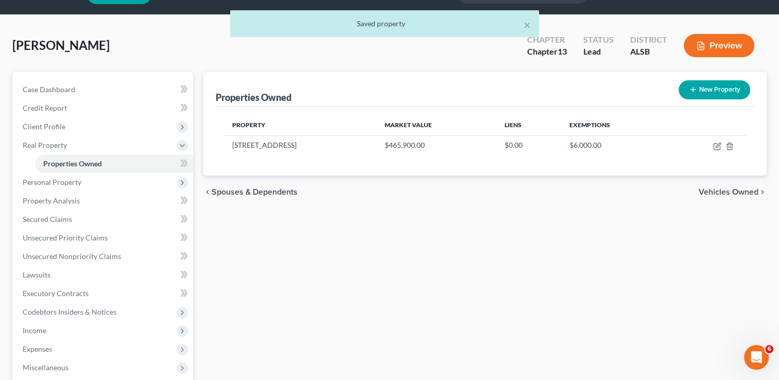
scroll to position [27, 0]
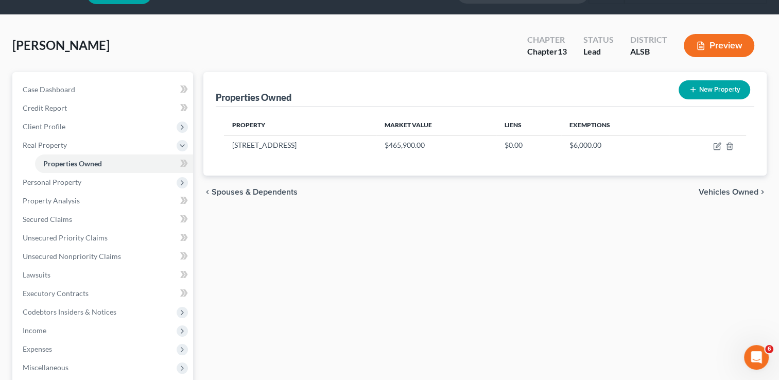
click at [718, 191] on span "Vehicles Owned" at bounding box center [729, 192] width 60 height 8
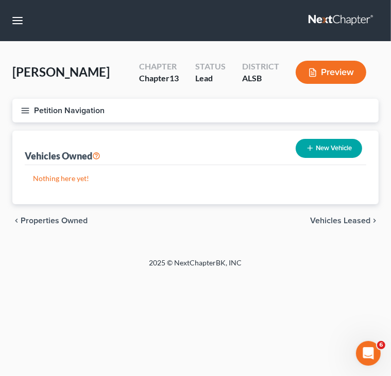
click at [37, 218] on span "Properties Owned" at bounding box center [54, 221] width 67 height 8
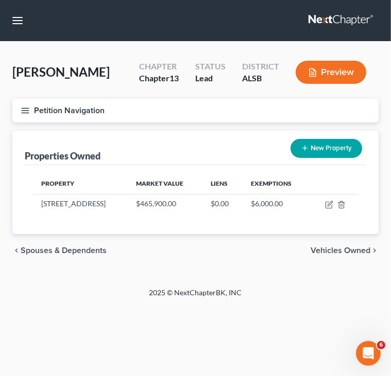
click at [320, 251] on span "Vehicles Owned" at bounding box center [341, 251] width 60 height 8
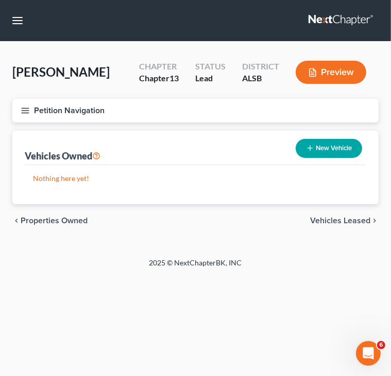
click at [358, 219] on span "Vehicles Leased" at bounding box center [340, 221] width 60 height 8
click at [358, 219] on span "Secured Assets" at bounding box center [341, 221] width 58 height 8
click at [341, 221] on span "Personal Items" at bounding box center [342, 221] width 55 height 8
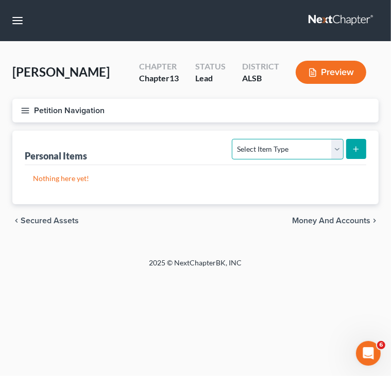
click at [338, 149] on select "Select Item Type Clothing Collectibles Of Value Electronics Firearms Household …" at bounding box center [287, 149] width 111 height 21
select select "household_goods"
click at [233, 139] on select "Select Item Type Clothing Collectibles Of Value Electronics Firearms Household …" at bounding box center [287, 149] width 111 height 21
click at [359, 148] on icon "submit" at bounding box center [356, 149] width 8 height 8
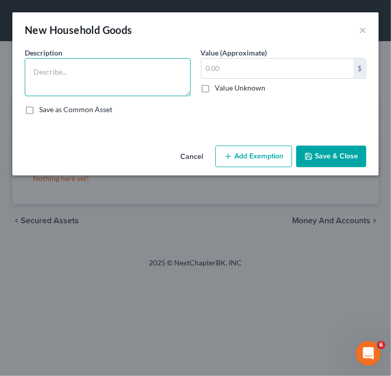
click at [66, 67] on textarea at bounding box center [108, 77] width 166 height 38
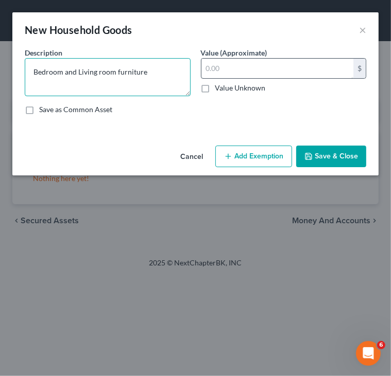
type textarea "Bedroom and Living room furniture"
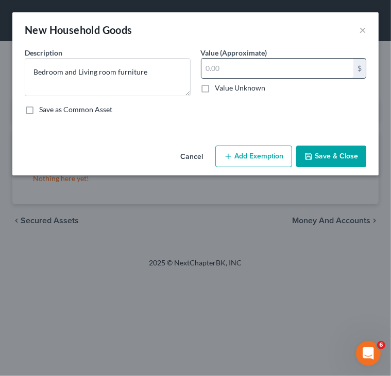
click at [225, 74] on input "text" at bounding box center [277, 69] width 152 height 20
type input "3,000"
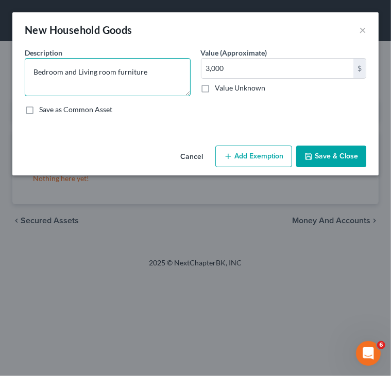
click at [77, 72] on textarea "Bedroom and Living room furniture" at bounding box center [108, 77] width 166 height 38
click at [97, 84] on textarea "Bedroom and Living room furniture" at bounding box center [108, 77] width 166 height 38
click at [148, 72] on textarea "Bedroom and Living room furniture" at bounding box center [108, 77] width 166 height 38
type textarea "Bedroom and Living room furniture; kitchen appliances"
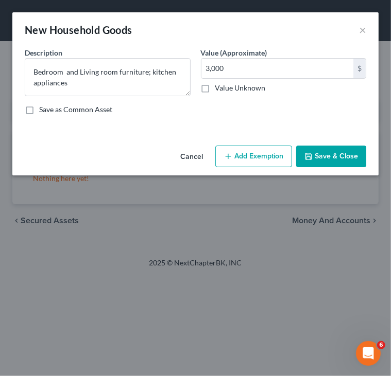
click at [323, 153] on button "Save & Close" at bounding box center [331, 157] width 70 height 22
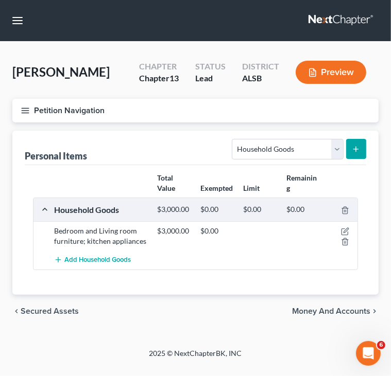
click at [298, 312] on span "Money and Accounts" at bounding box center [331, 311] width 78 height 8
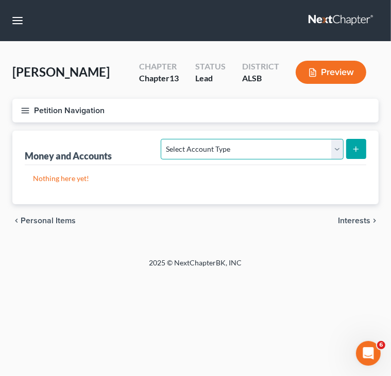
click at [333, 152] on select "Select Account Type Brokerage Cash on Hand Certificates of Deposit Checking Acc…" at bounding box center [252, 149] width 182 height 21
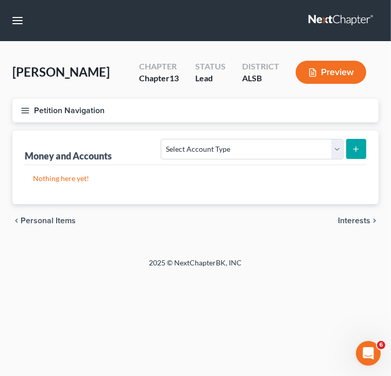
click at [357, 146] on icon "submit" at bounding box center [356, 149] width 8 height 8
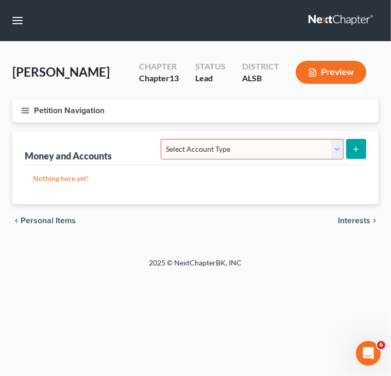
click at [336, 146] on select "Select Account Type Brokerage Cash on Hand Certificates of Deposit Checking Acc…" at bounding box center [252, 149] width 182 height 21
select select "checking"
click at [163, 139] on select "Select Account Type Brokerage Cash on Hand Certificates of Deposit Checking Acc…" at bounding box center [252, 149] width 182 height 21
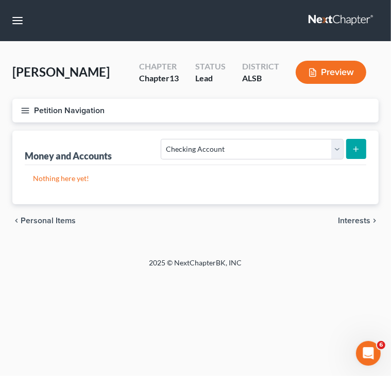
click at [354, 149] on icon "submit" at bounding box center [356, 149] width 8 height 8
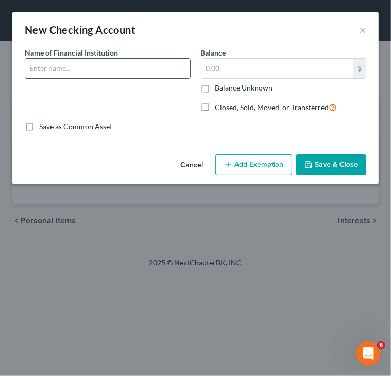
click at [105, 66] on input "text" at bounding box center [107, 69] width 165 height 20
type input "Wells Fargo Bank"
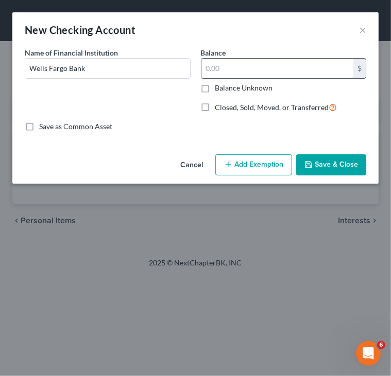
click at [229, 70] on input "text" at bounding box center [277, 69] width 152 height 20
type input "0.00"
click at [316, 166] on button "Save & Close" at bounding box center [331, 165] width 70 height 22
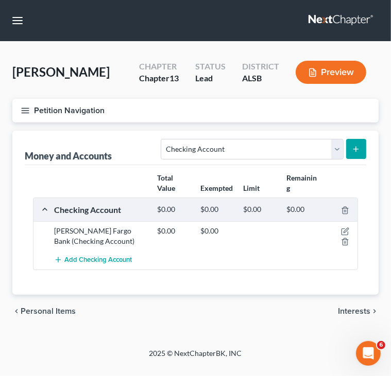
click at [350, 150] on button "submit" at bounding box center [356, 149] width 20 height 20
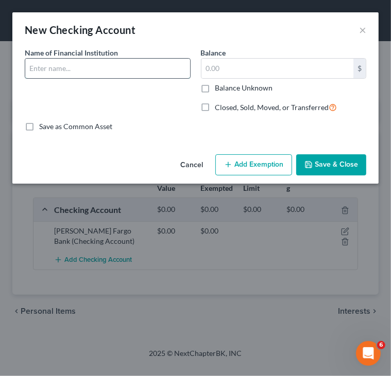
click at [101, 67] on input "text" at bounding box center [107, 69] width 165 height 20
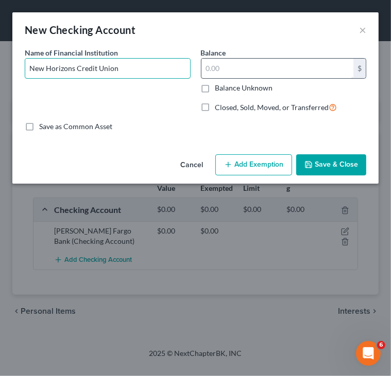
type input "New Horizons Credit Union"
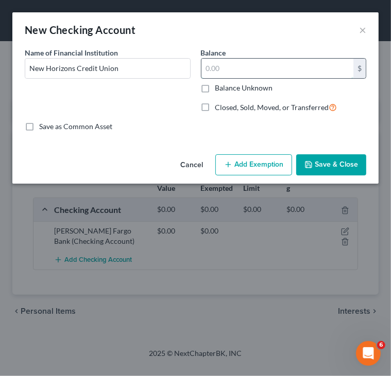
click at [263, 68] on input "text" at bounding box center [277, 69] width 152 height 20
type input "2,400.00"
click at [326, 165] on button "Save & Close" at bounding box center [331, 165] width 70 height 22
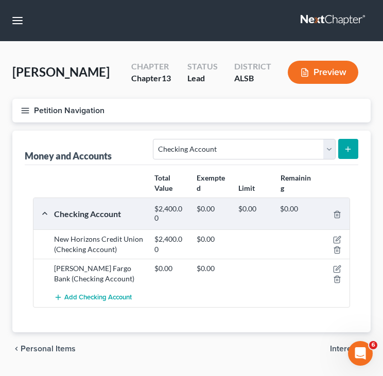
click at [346, 153] on icon "submit" at bounding box center [348, 149] width 8 height 8
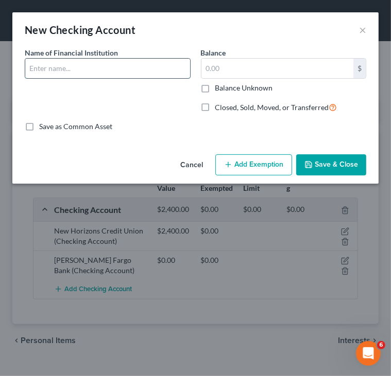
click at [53, 65] on input "text" at bounding box center [107, 69] width 165 height 20
type input "Merchant and Marine"
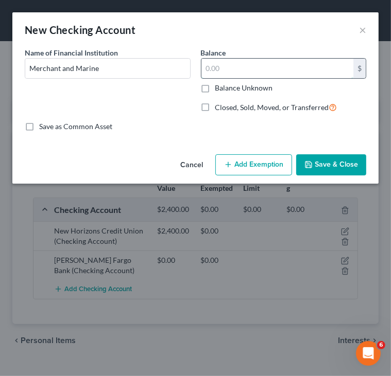
click at [224, 70] on input "text" at bounding box center [277, 69] width 152 height 20
type input "300.00"
click at [347, 164] on button "Save & Close" at bounding box center [331, 165] width 70 height 22
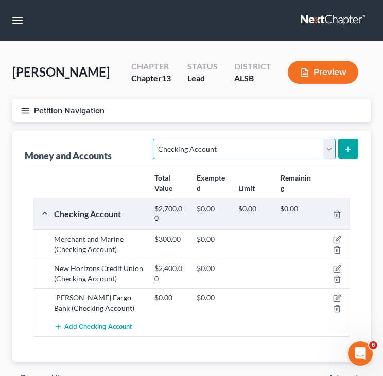
click at [330, 160] on select "Select Account Type Brokerage Cash on Hand Certificates of Deposit Checking Acc…" at bounding box center [244, 149] width 182 height 21
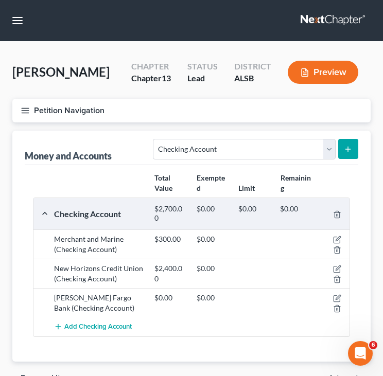
click at [375, 216] on div "Vehicles Owned Vehicles Leased Secured Assets Personal Items Money and Accounts…" at bounding box center [191, 263] width 369 height 264
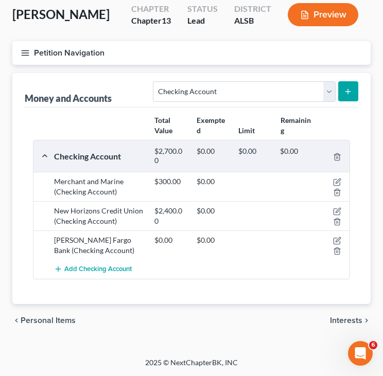
scroll to position [81, 0]
click at [348, 322] on span "Interests" at bounding box center [346, 321] width 32 height 8
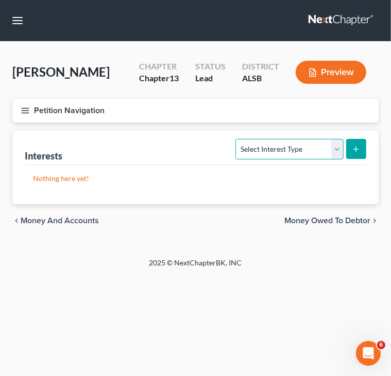
click at [338, 149] on select "Select Interest Type 401K Annuity Bond Education IRA Government Bond Government…" at bounding box center [289, 149] width 108 height 21
click at [307, 220] on span "Money Owed to Debtor" at bounding box center [327, 221] width 86 height 8
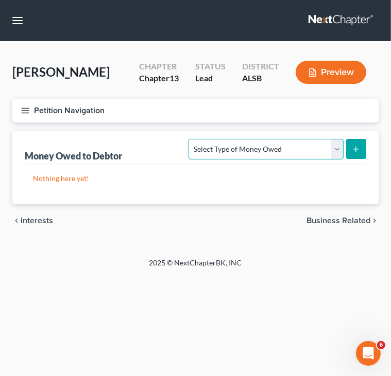
click at [336, 149] on select "Select Type of Money Owed Accounts Receivable Alimony Child Support Claims Agai…" at bounding box center [265, 149] width 154 height 21
click at [336, 155] on select "Select Type of Money Owed Accounts Receivable Alimony Child Support Claims Agai…" at bounding box center [265, 149] width 154 height 21
select select "maintenance"
click at [191, 139] on select "Select Type of Money Owed Accounts Receivable Alimony Child Support Claims Agai…" at bounding box center [265, 149] width 154 height 21
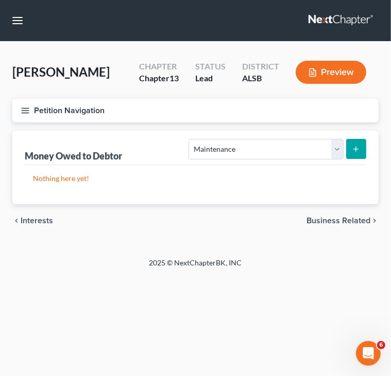
click at [360, 153] on button "submit" at bounding box center [356, 149] width 20 height 20
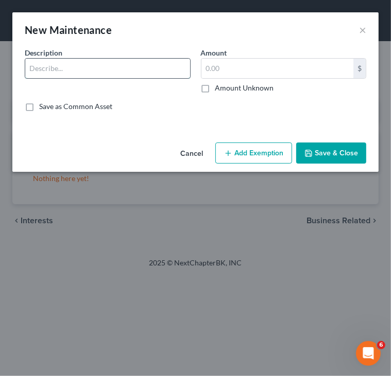
click at [102, 72] on input "text" at bounding box center [107, 69] width 165 height 20
type input "Home mortgage"
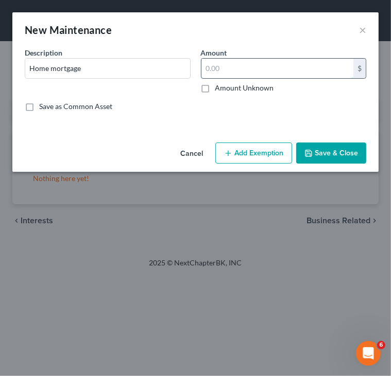
click at [241, 69] on input "text" at bounding box center [277, 69] width 152 height 20
type input "3,612.01"
click at [316, 152] on button "Save & Close" at bounding box center [331, 154] width 70 height 22
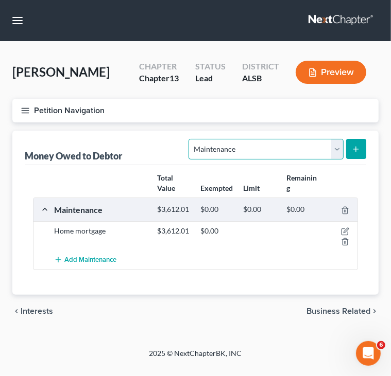
click at [337, 151] on select "Select Type of Money Owed Accounts Receivable Alimony Child Support Claims Agai…" at bounding box center [265, 149] width 154 height 21
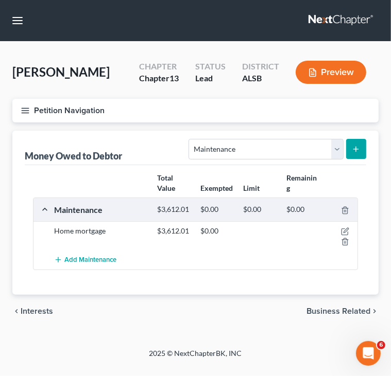
click at [160, 268] on div "Add Maintenance" at bounding box center [203, 260] width 309 height 19
click at [345, 240] on icon "button" at bounding box center [345, 242] width 8 height 8
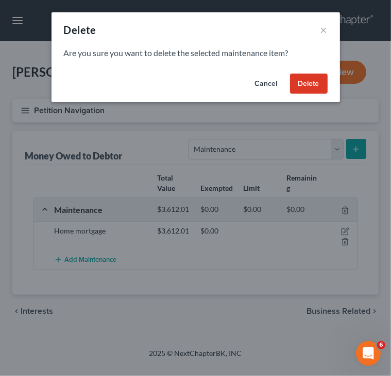
click at [309, 90] on button "Delete" at bounding box center [309, 84] width 38 height 21
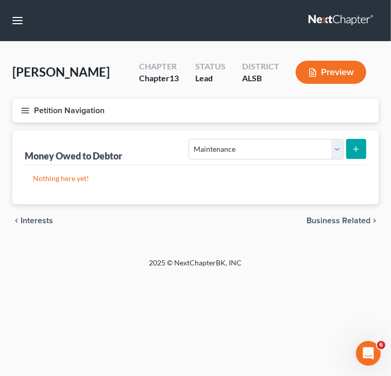
click at [326, 218] on span "Business Related" at bounding box center [338, 221] width 64 height 8
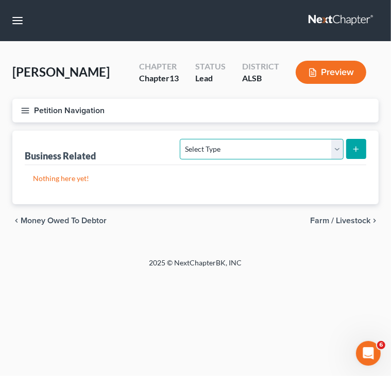
click at [334, 153] on select "Select Type Customer Lists Franchises Inventory Licenses Machinery Office Equip…" at bounding box center [261, 149] width 163 height 21
select select "inventory"
click at [181, 139] on select "Select Type Customer Lists Franchises Inventory Licenses Machinery Office Equip…" at bounding box center [261, 149] width 163 height 21
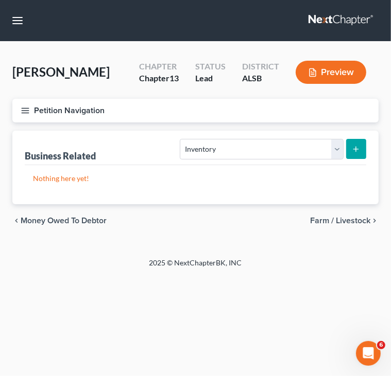
click at [338, 218] on span "Farm / Livestock" at bounding box center [340, 221] width 60 height 8
click at [338, 218] on span "Miscellaneous Property" at bounding box center [326, 221] width 87 height 8
click at [338, 218] on span "Property Analysis" at bounding box center [337, 221] width 65 height 8
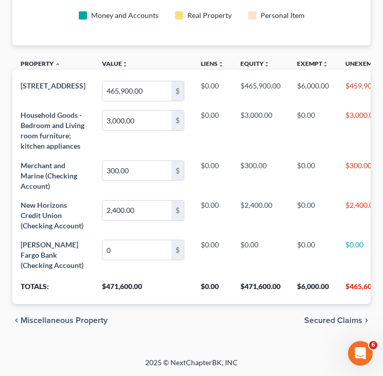
scroll to position [479, 0]
click at [321, 322] on span "Secured Claims" at bounding box center [333, 321] width 58 height 8
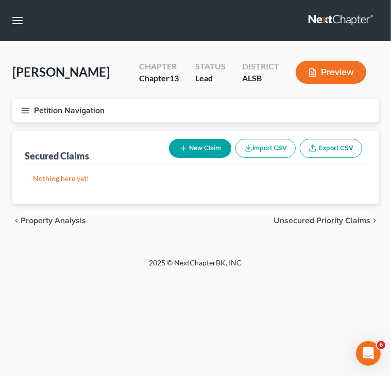
click at [200, 146] on button "New Claim" at bounding box center [200, 148] width 62 height 19
select select "0"
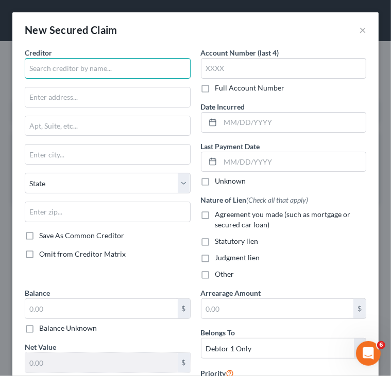
click at [98, 70] on input "text" at bounding box center [108, 68] width 166 height 21
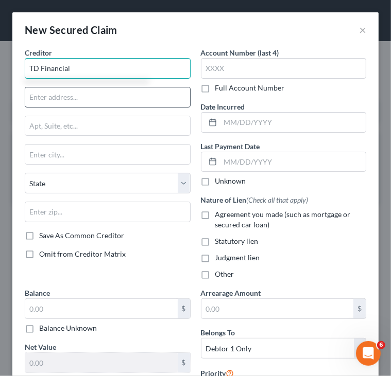
type input "TD Financial"
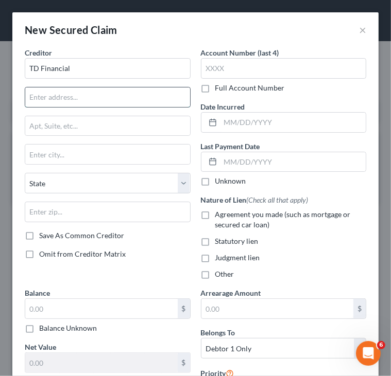
click at [92, 99] on input "text" at bounding box center [107, 98] width 165 height 20
type input "O"
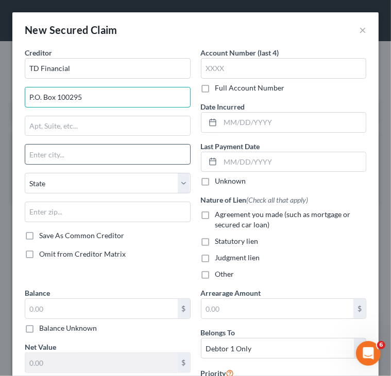
type input "P.O. Box 100295"
click at [101, 159] on input "text" at bounding box center [107, 155] width 165 height 20
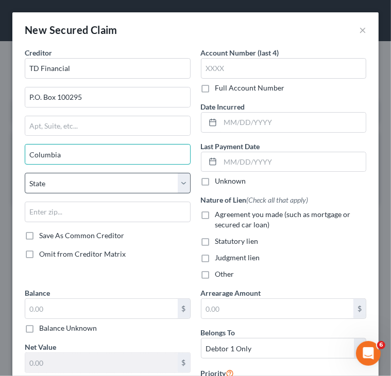
type input "Columbia"
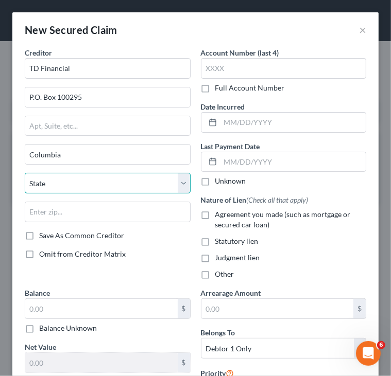
click at [79, 183] on select "State AL AK AR AZ CA CO CT DE DC FL GA GU HI ID IL IN IA KS KY LA ME MD MA MI M…" at bounding box center [108, 183] width 166 height 21
select select "42"
click at [25, 173] on select "State AL AK AR AZ CA CO CT DE DC FL GA GU HI ID IL IN IA KS KY LA ME MD MA MI M…" at bounding box center [108, 183] width 166 height 21
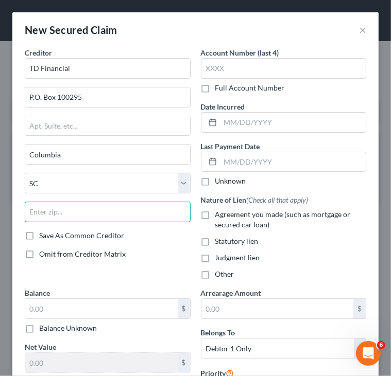
click at [58, 216] on input "text" at bounding box center [108, 212] width 166 height 21
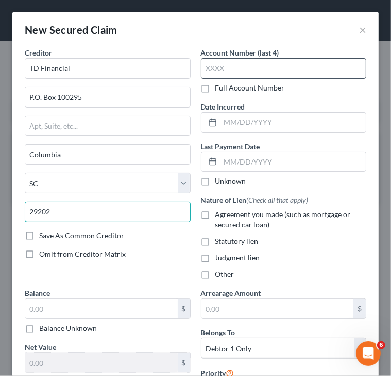
type input "29202"
click at [231, 67] on input "text" at bounding box center [284, 68] width 166 height 21
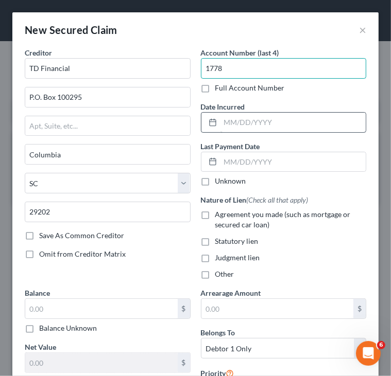
type input "1778"
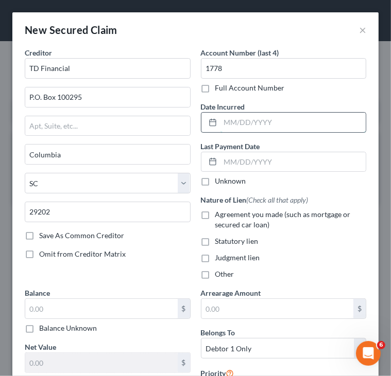
click at [225, 123] on input "text" at bounding box center [293, 123] width 146 height 20
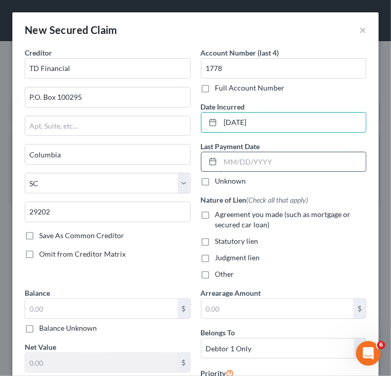
type input "12/1/2020"
click at [233, 160] on input "text" at bounding box center [293, 162] width 146 height 20
type input "1"
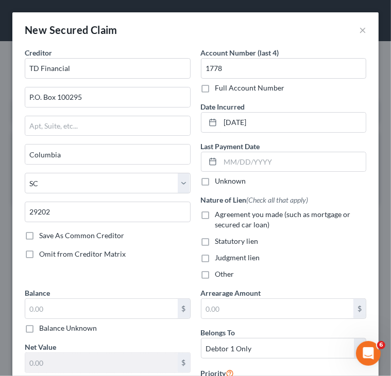
click at [215, 215] on label "Agreement you made (such as mortgage or secured car loan)" at bounding box center [290, 220] width 151 height 21
click at [219, 215] on input "Agreement you made (such as mortgage or secured car loan)" at bounding box center [222, 213] width 7 height 7
checkbox input "true"
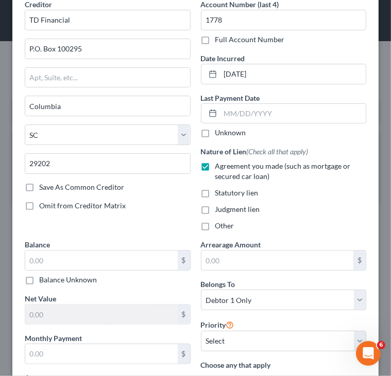
scroll to position [54, 0]
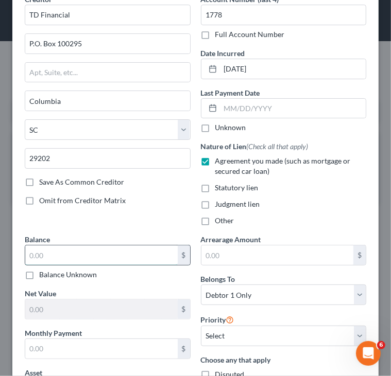
click at [146, 255] on input "text" at bounding box center [101, 256] width 152 height 20
type input "2,900"
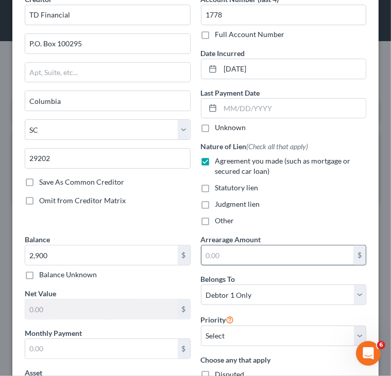
click at [250, 252] on input "text" at bounding box center [277, 256] width 152 height 20
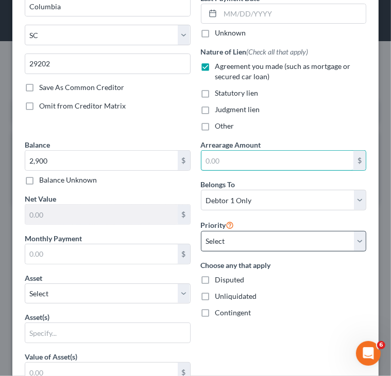
scroll to position [148, 0]
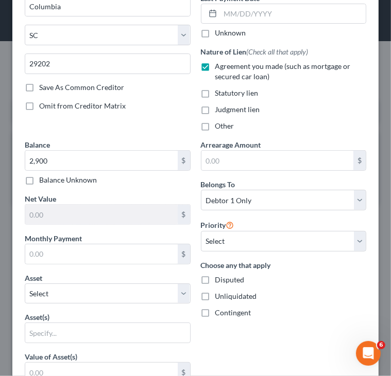
click at [148, 263] on div "Balance 2,900.00 $ Balance Unknown Balance Undetermined 2,900 $ Balance Unknown…" at bounding box center [108, 369] width 176 height 459
click at [143, 255] on input "text" at bounding box center [101, 255] width 152 height 20
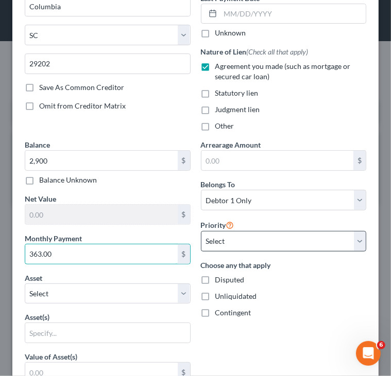
type input "363.00"
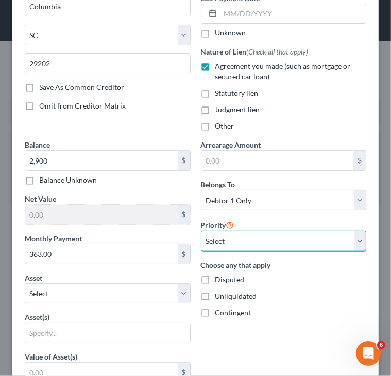
click at [262, 243] on select "Select 1st 2nd 3rd 4th 5th 6th 7th 8th 9th 10th 11th 12th 13th 14th 15th 16th 1…" at bounding box center [284, 241] width 166 height 21
select select "0"
click at [201, 231] on select "Select 1st 2nd 3rd 4th 5th 6th 7th 8th 9th 10th 11th 12th 13th 14th 15th 16th 1…" at bounding box center [284, 241] width 166 height 21
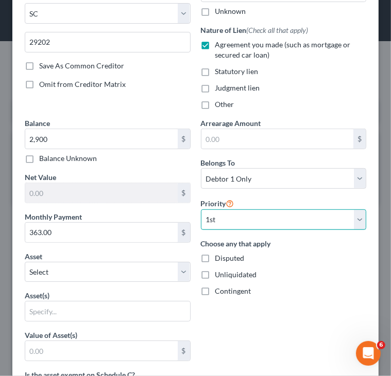
scroll to position [170, 0]
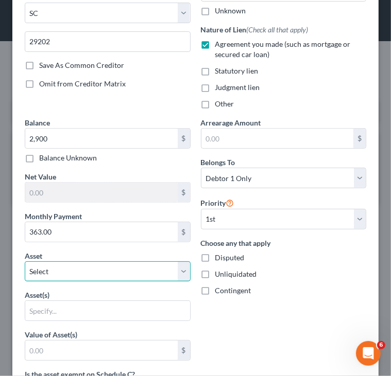
click at [157, 274] on select "Select Other Multiple Assets Merchant and Marine (Checking Account) - $300.0 Ne…" at bounding box center [108, 272] width 166 height 21
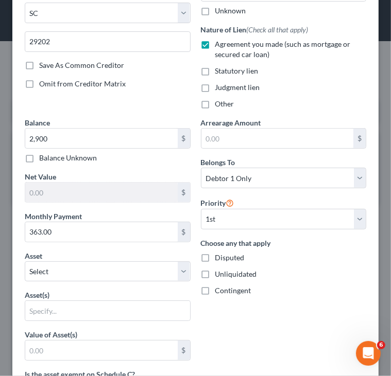
click at [256, 332] on div "Arrearage Amount $ Belongs To * Select Debtor 1 Only Debtor 2 Only Debtor 1 And…" at bounding box center [284, 346] width 176 height 459
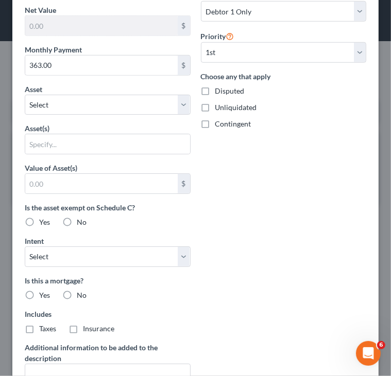
scroll to position [338, 0]
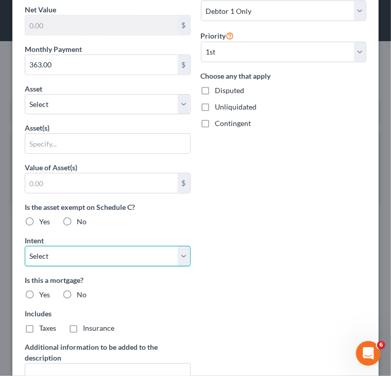
click at [179, 259] on select "Select Surrender Redeem Reaffirm Avoid Other" at bounding box center [108, 256] width 166 height 21
click at [220, 256] on div "Arrearage Amount $ Belongs To * Select Debtor 1 Only Debtor 2 Only Debtor 1 And…" at bounding box center [284, 179] width 176 height 459
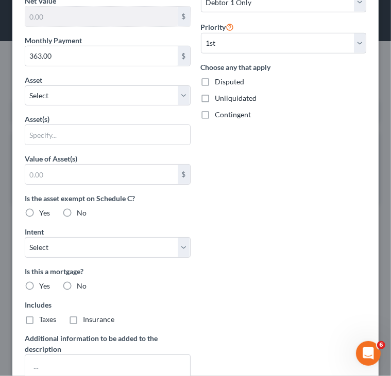
scroll to position [333, 0]
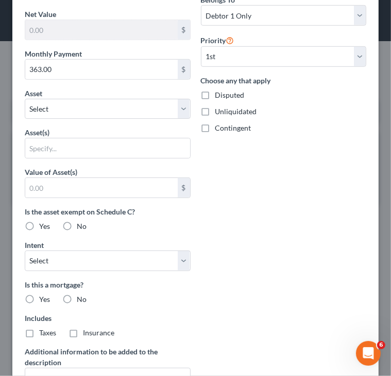
click at [58, 335] on div "Includes Taxes Insurance" at bounding box center [108, 325] width 166 height 25
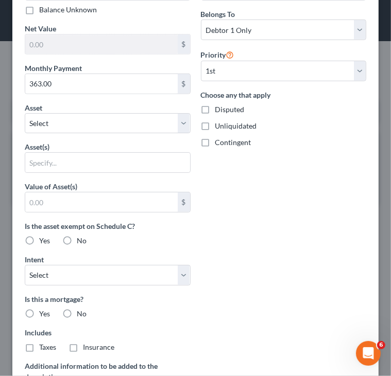
scroll to position [319, 0]
click at [132, 203] on input "text" at bounding box center [101, 202] width 152 height 20
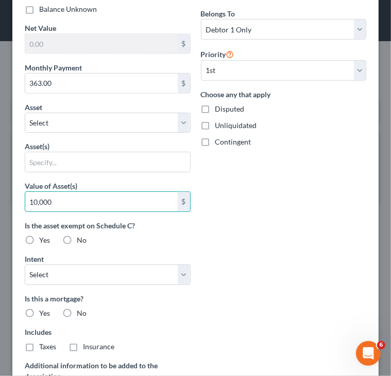
type input "10,000"
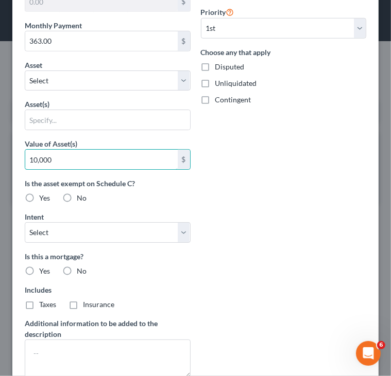
scroll to position [371, 0]
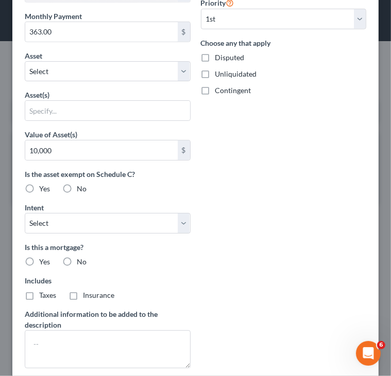
click at [240, 212] on div "Arrearage Amount $ Belongs To * Select Debtor 1 Only Debtor 2 Only Debtor 1 And…" at bounding box center [284, 146] width 176 height 459
click at [77, 257] on label "No" at bounding box center [82, 262] width 10 height 10
click at [81, 257] on input "No" at bounding box center [84, 260] width 7 height 7
radio input "true"
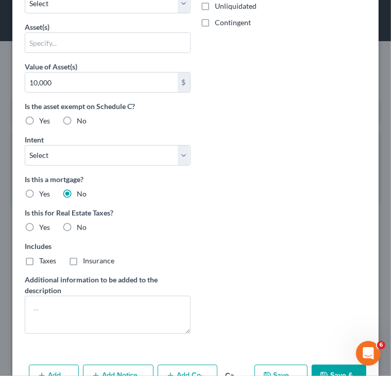
scroll to position [467, 0]
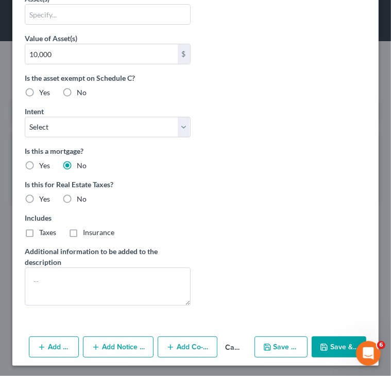
click at [77, 198] on label "No" at bounding box center [82, 199] width 10 height 10
click at [81, 198] on input "No" at bounding box center [84, 197] width 7 height 7
radio input "true"
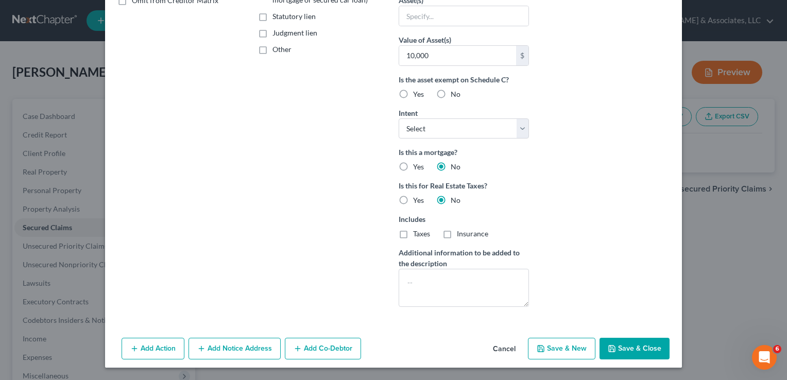
scroll to position [223, 0]
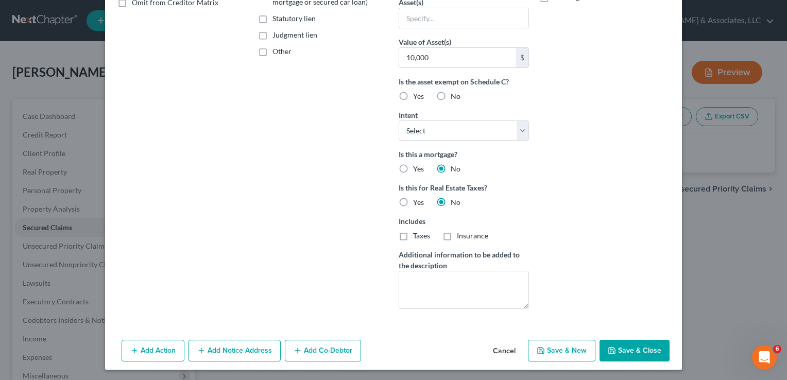
click at [571, 349] on button "Save & New" at bounding box center [561, 351] width 67 height 22
select select "0"
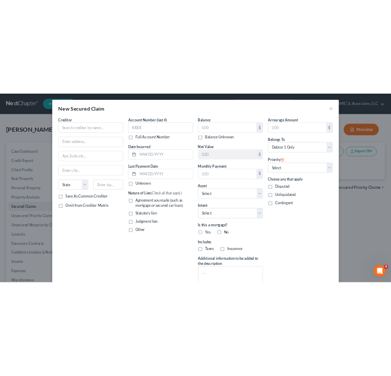
scroll to position [111, 0]
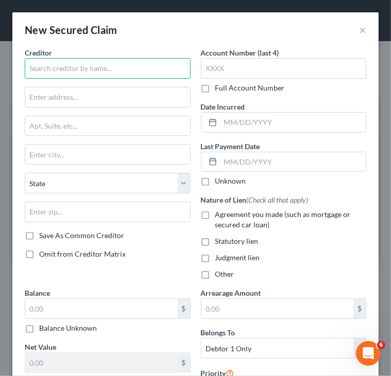
click at [62, 71] on input "text" at bounding box center [108, 68] width 166 height 21
click at [89, 70] on input "New Horizons" at bounding box center [108, 68] width 166 height 21
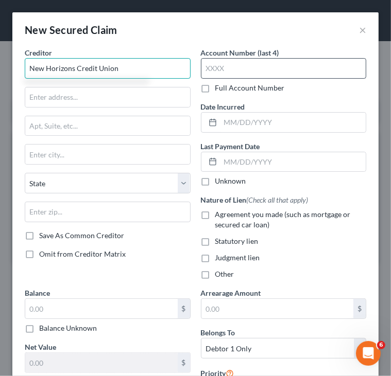
type input "New Horizons Credit Union"
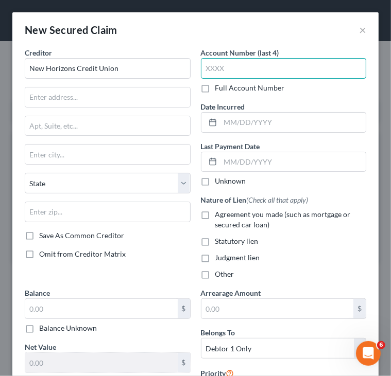
click at [251, 75] on input "text" at bounding box center [284, 68] width 166 height 21
type input "4121"
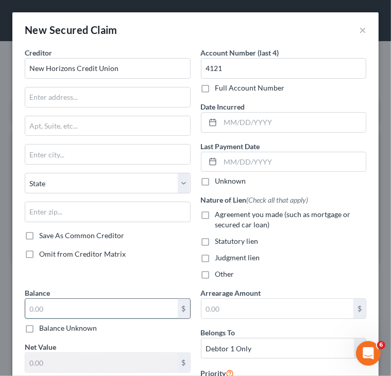
click at [103, 308] on input "text" at bounding box center [101, 309] width 152 height 20
type input "5,000"
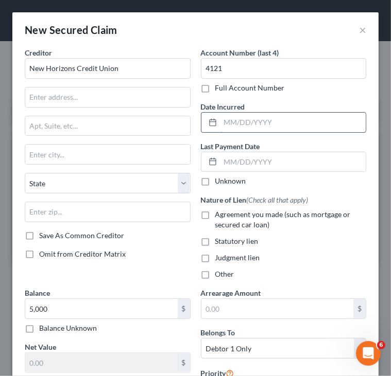
click at [222, 117] on input "text" at bounding box center [293, 123] width 146 height 20
type input "04/01/2023"
click at [215, 181] on label "Unknown" at bounding box center [230, 181] width 31 height 10
click at [219, 181] on input "Unknown" at bounding box center [222, 179] width 7 height 7
checkbox input "true"
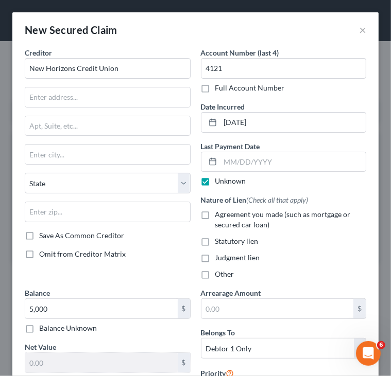
click at [215, 213] on label "Agreement you made (such as mortgage or secured car loan)" at bounding box center [290, 220] width 151 height 21
click at [219, 213] on input "Agreement you made (such as mortgage or secured car loan)" at bounding box center [222, 213] width 7 height 7
checkbox input "true"
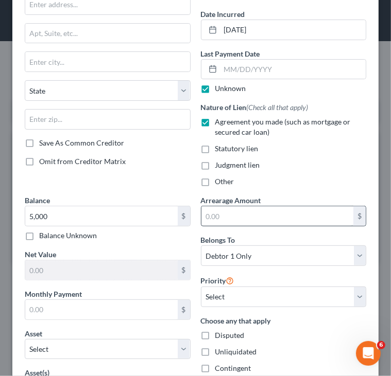
scroll to position [96, 0]
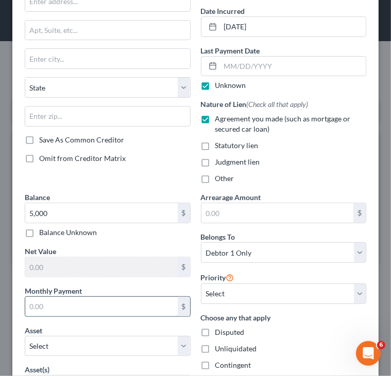
click at [46, 305] on input "text" at bounding box center [101, 307] width 152 height 20
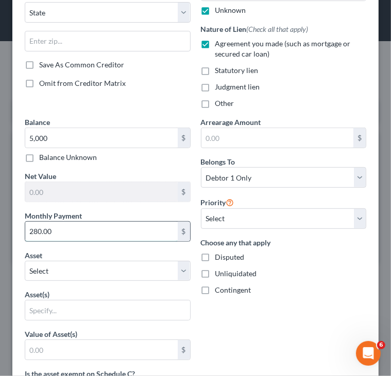
scroll to position [179, 0]
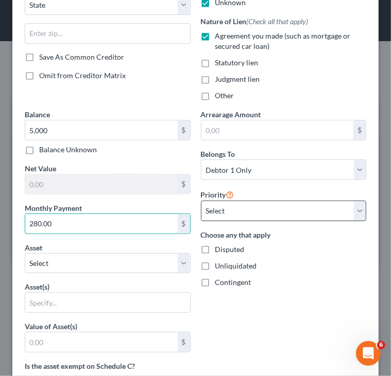
type input "280.00"
click at [214, 214] on select "Select 1st 2nd 3rd 4th 5th 6th 7th 8th 9th 10th 11th 12th 13th 14th 15th 16th 1…" at bounding box center [284, 211] width 166 height 21
select select "0"
click at [201, 201] on select "Select 1st 2nd 3rd 4th 5th 6th 7th 8th 9th 10th 11th 12th 13th 14th 15th 16th 1…" at bounding box center [284, 211] width 166 height 21
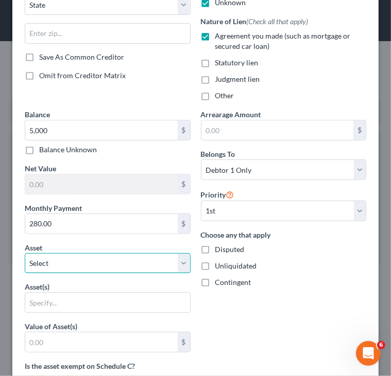
click at [84, 263] on select "Select Other Multiple Assets Merchant and Marine (Checking Account) - $300.0 Ne…" at bounding box center [108, 263] width 166 height 21
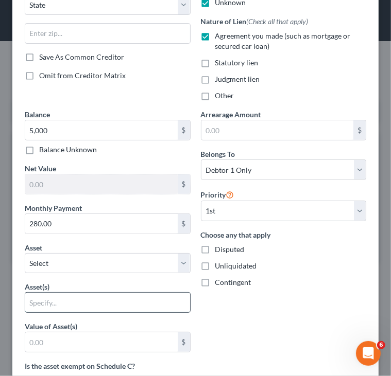
click at [84, 299] on input "text" at bounding box center [107, 303] width 165 height 20
type input "V"
type input "A"
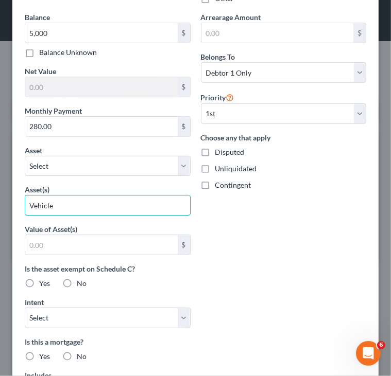
scroll to position [277, 0]
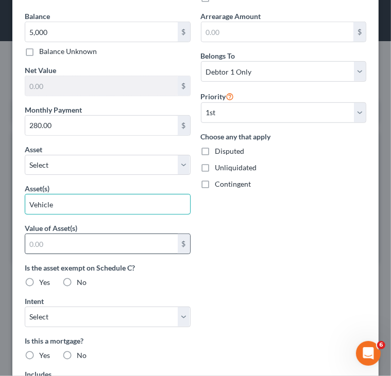
type input "Vehicle"
click at [67, 243] on input "text" at bounding box center [101, 244] width 152 height 20
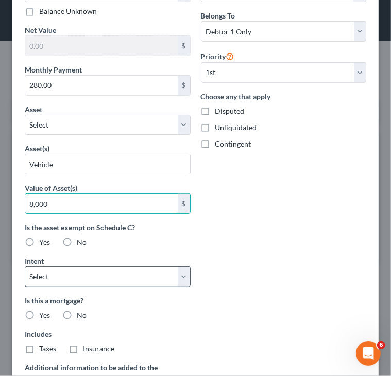
scroll to position [325, 0]
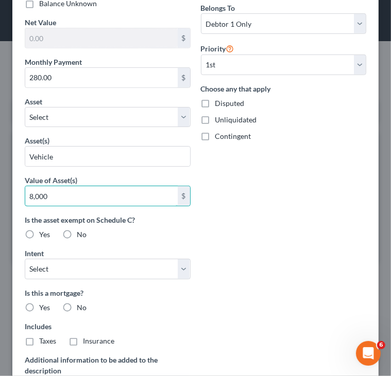
type input "8,000"
click at [77, 303] on label "No" at bounding box center [82, 308] width 10 height 10
click at [81, 303] on input "No" at bounding box center [84, 306] width 7 height 7
radio input "true"
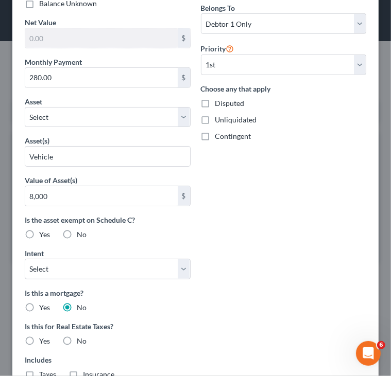
click at [77, 337] on label "No" at bounding box center [82, 341] width 10 height 10
click at [81, 337] on input "No" at bounding box center [84, 339] width 7 height 7
radio input "true"
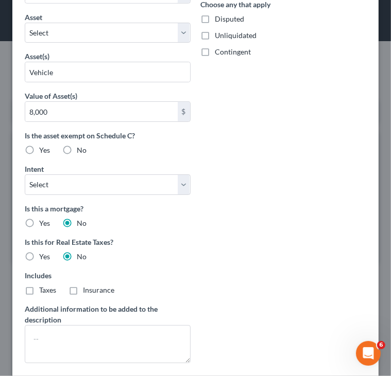
scroll to position [467, 0]
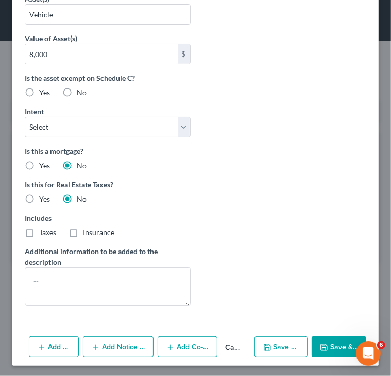
click at [292, 346] on button "Save & New" at bounding box center [280, 348] width 53 height 22
select select "0"
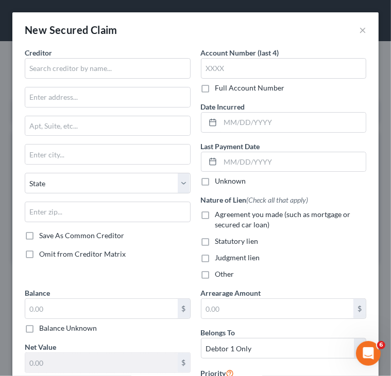
scroll to position [0, 0]
type input "5,000.00"
type input "8,000"
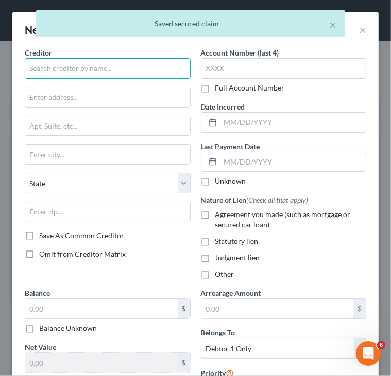
click at [118, 67] on input "text" at bounding box center [108, 68] width 166 height 21
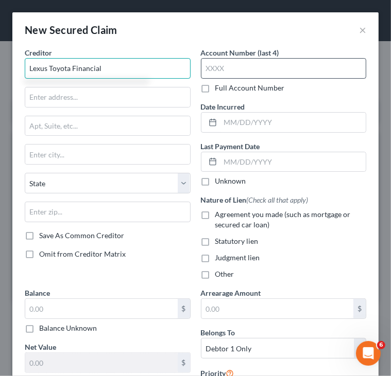
type input "Lexus Toyota Financial"
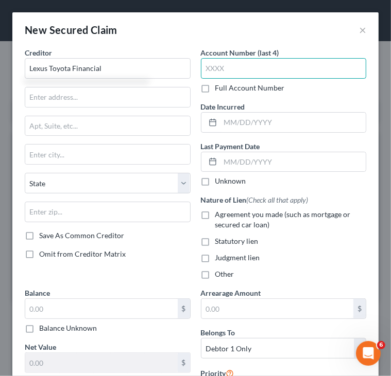
click at [245, 68] on input "text" at bounding box center [284, 68] width 166 height 21
type input "7454"
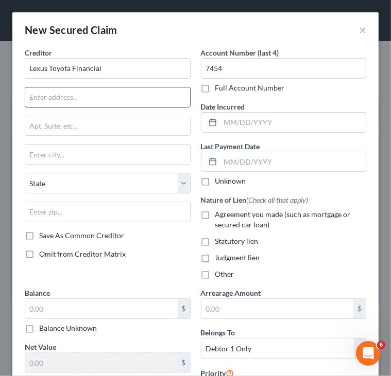
click at [125, 100] on input "text" at bounding box center [107, 98] width 165 height 20
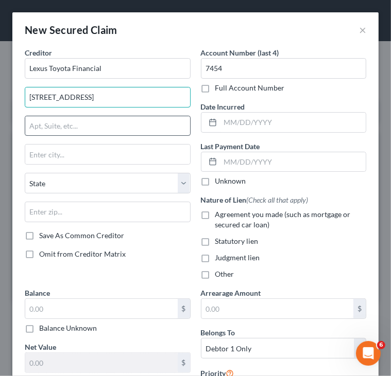
type input "6565 Headquarters Drive"
click at [60, 125] on input "text" at bounding box center [107, 126] width 165 height 20
type input "<"
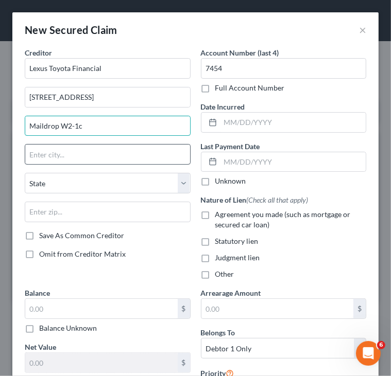
type input "Maildrop W2-1c"
click at [62, 156] on input "text" at bounding box center [107, 155] width 165 height 20
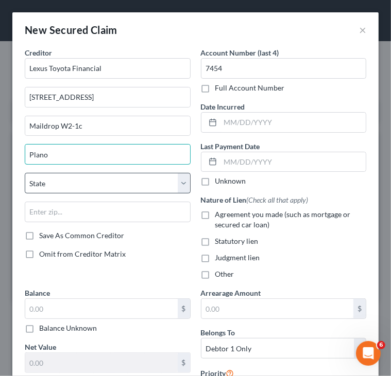
type input "Plano"
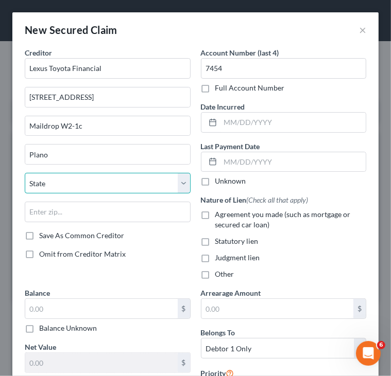
click at [65, 179] on select "State AL AK AR AZ CA CO CT DE DC FL GA GU HI ID IL IN IA KS KY LA ME MD MA MI M…" at bounding box center [108, 183] width 166 height 21
select select "45"
click at [25, 173] on select "State AL AK AR AZ CA CO CT DE DC FL GA GU HI ID IL IN IA KS KY LA ME MD MA MI M…" at bounding box center [108, 183] width 166 height 21
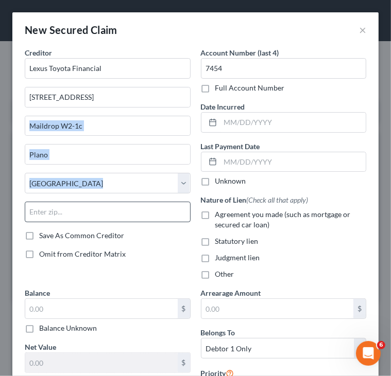
drag, startPoint x: 50, startPoint y: 115, endPoint x: 47, endPoint y: 214, distance: 98.9
click at [47, 214] on div "Creditor * Lexus Toyota Financial 6565 Headquarters Drive Maildrop W2-1c Plano …" at bounding box center [108, 138] width 166 height 183
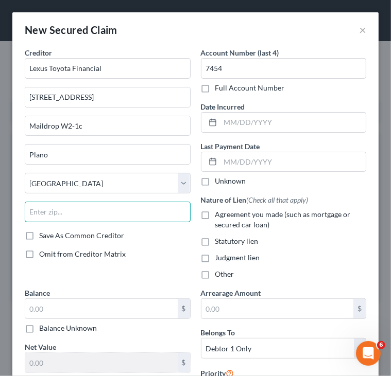
click at [47, 214] on input "text" at bounding box center [108, 212] width 166 height 21
type input "75024"
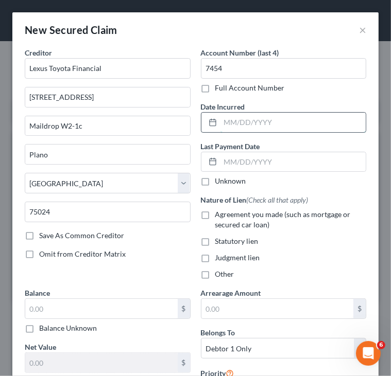
click at [244, 122] on input "text" at bounding box center [293, 123] width 146 height 20
type input "05/1/2018"
click at [215, 179] on label "Unknown" at bounding box center [230, 181] width 31 height 10
click at [219, 179] on input "Unknown" at bounding box center [222, 179] width 7 height 7
checkbox input "true"
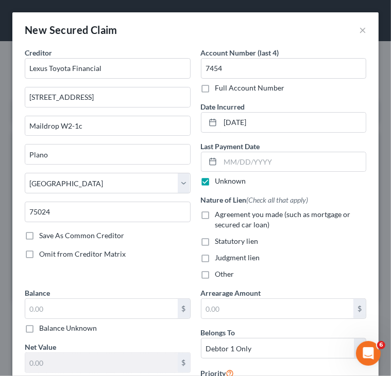
click at [215, 218] on label "Agreement you made (such as mortgage or secured car loan)" at bounding box center [290, 220] width 151 height 21
click at [219, 216] on input "Agreement you made (such as mortgage or secured car loan)" at bounding box center [222, 213] width 7 height 7
checkbox input "true"
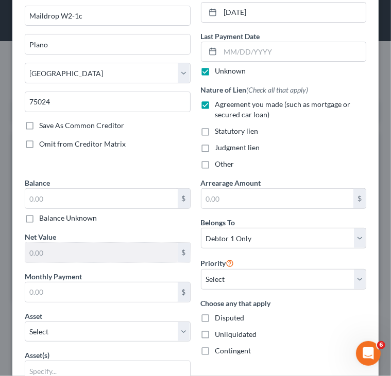
scroll to position [111, 0]
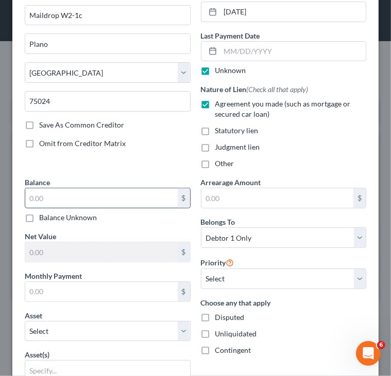
click at [76, 193] on input "text" at bounding box center [101, 198] width 152 height 20
type input "3,114"
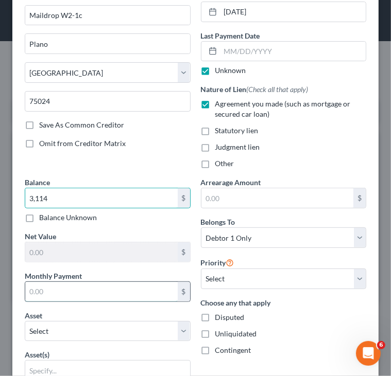
click at [79, 282] on input "text" at bounding box center [101, 292] width 152 height 20
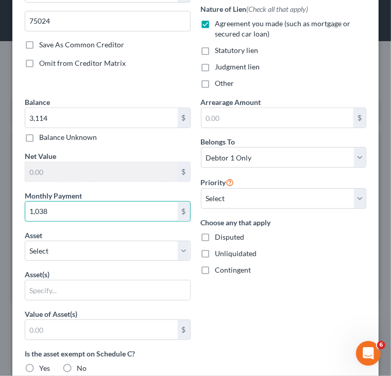
scroll to position [192, 0]
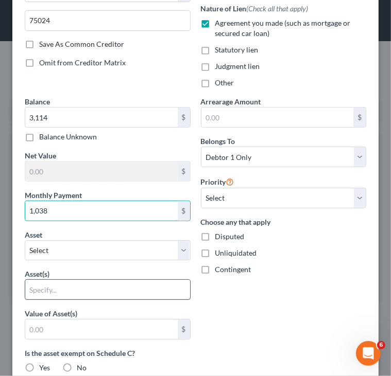
type input "1,038"
click at [82, 286] on input "text" at bounding box center [107, 290] width 165 height 20
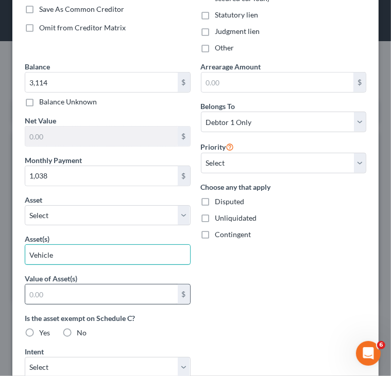
scroll to position [227, 0]
type input "Vehicle"
click at [88, 292] on input "text" at bounding box center [101, 295] width 152 height 20
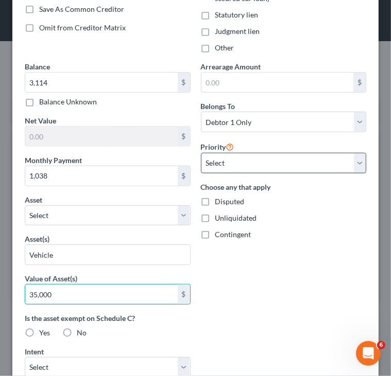
type input "35,000"
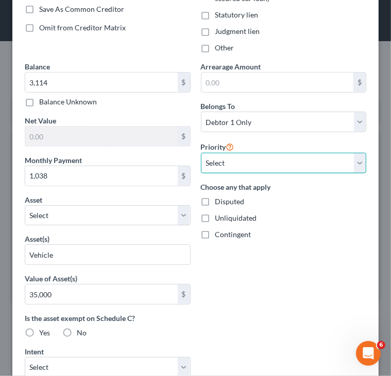
click at [353, 168] on select "Select 1st 2nd 3rd 4th 5th 6th 7th 8th 9th 10th 11th 12th 13th 14th 15th 16th 1…" at bounding box center [284, 163] width 166 height 21
select select "0"
click at [201, 153] on select "Select 1st 2nd 3rd 4th 5th 6th 7th 8th 9th 10th 11th 12th 13th 14th 15th 16th 1…" at bounding box center [284, 163] width 166 height 21
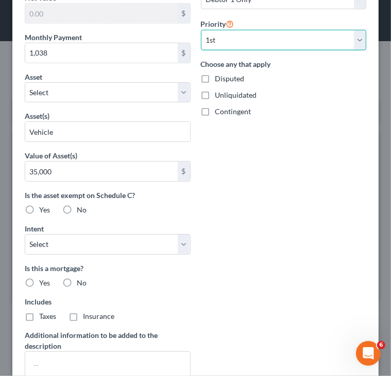
scroll to position [354, 0]
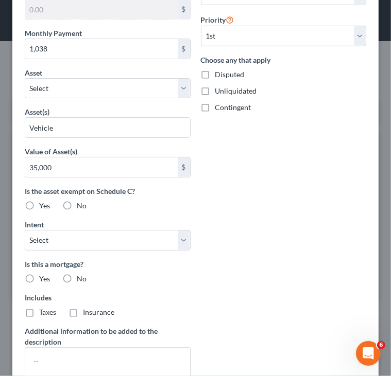
click at [77, 275] on label "No" at bounding box center [82, 279] width 10 height 10
click at [81, 275] on input "No" at bounding box center [84, 277] width 7 height 7
radio input "true"
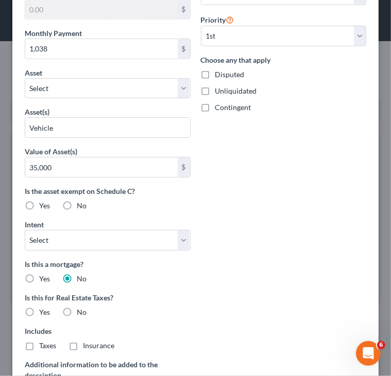
click at [77, 307] on label "No" at bounding box center [82, 312] width 10 height 10
click at [81, 307] on input "No" at bounding box center [84, 310] width 7 height 7
radio input "true"
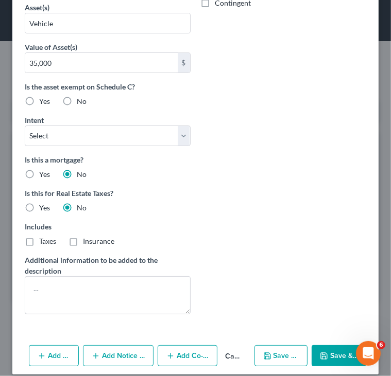
scroll to position [459, 0]
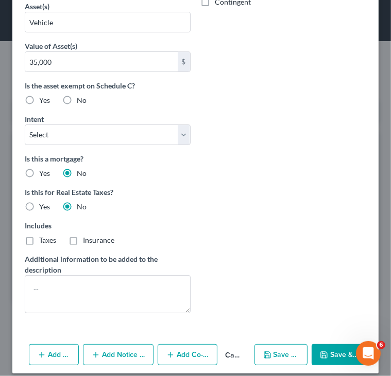
click at [267, 352] on icon "button" at bounding box center [267, 355] width 8 height 8
select select "0"
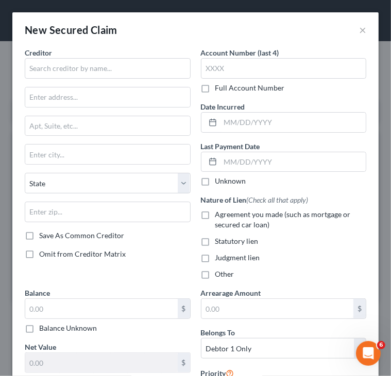
scroll to position [347, 0]
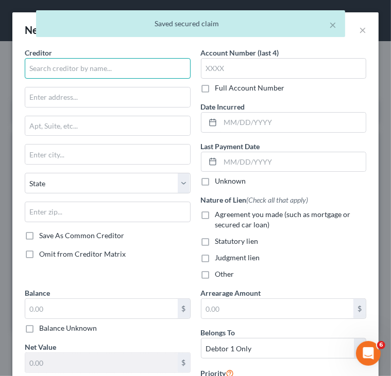
click at [92, 67] on input "text" at bounding box center [108, 68] width 166 height 21
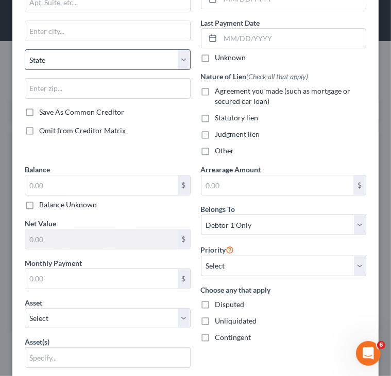
scroll to position [125, 0]
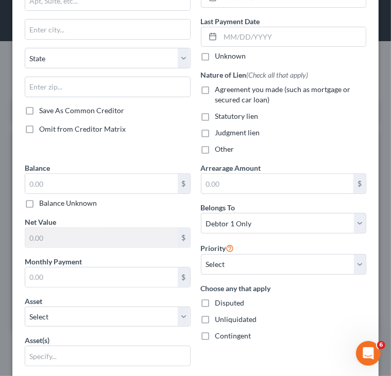
type input "Rocket Mortgage"
click at [215, 92] on label "Agreement you made (such as mortgage or secured car loan)" at bounding box center [290, 94] width 151 height 21
click at [219, 91] on input "Agreement you made (such as mortgage or secured car loan)" at bounding box center [222, 87] width 7 height 7
checkbox input "true"
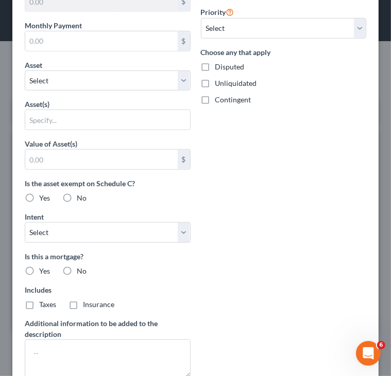
scroll to position [362, 0]
click at [39, 268] on label "Yes" at bounding box center [44, 271] width 11 height 10
click at [43, 268] on input "Yes" at bounding box center [46, 269] width 7 height 7
radio input "true"
click at [39, 306] on label "Taxes" at bounding box center [47, 304] width 17 height 10
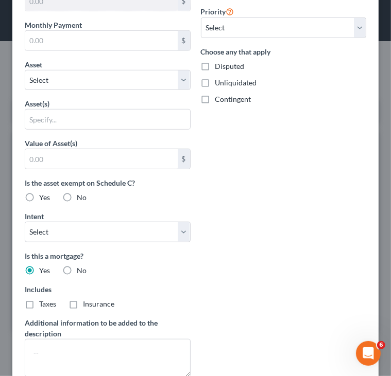
click at [43, 306] on input "Taxes" at bounding box center [46, 302] width 7 height 7
checkbox input "true"
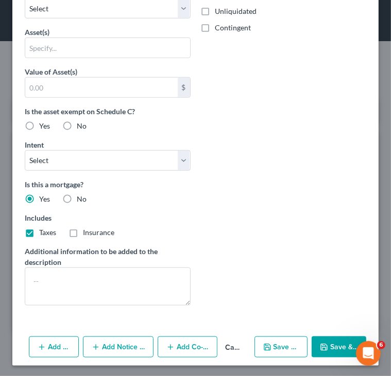
click at [83, 232] on label "Insurance" at bounding box center [98, 233] width 31 height 10
click at [87, 232] on input "Insurance" at bounding box center [90, 231] width 7 height 7
checkbox input "true"
click at [265, 343] on icon "button" at bounding box center [267, 347] width 8 height 8
select select "0"
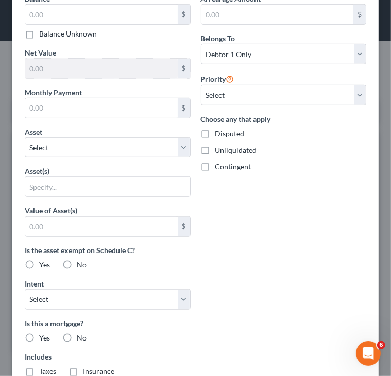
scroll to position [296, 0]
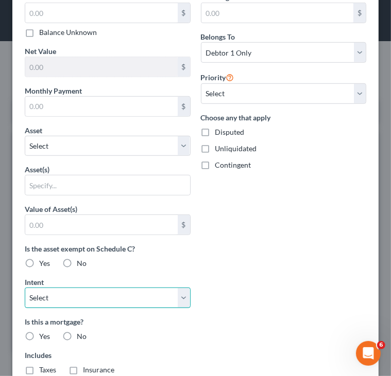
click at [167, 294] on select "Select Surrender Redeem Reaffirm Avoid Other" at bounding box center [108, 298] width 166 height 21
select select "1"
click at [25, 288] on select "Select Surrender Redeem Reaffirm Avoid Other" at bounding box center [108, 298] width 166 height 21
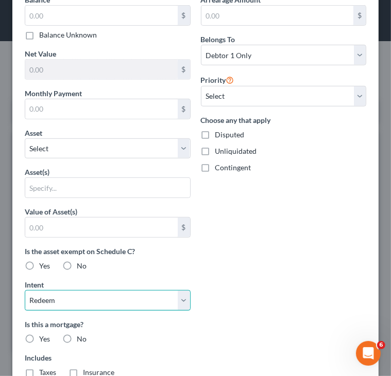
scroll to position [298, 0]
